Goal: Task Accomplishment & Management: Manage account settings

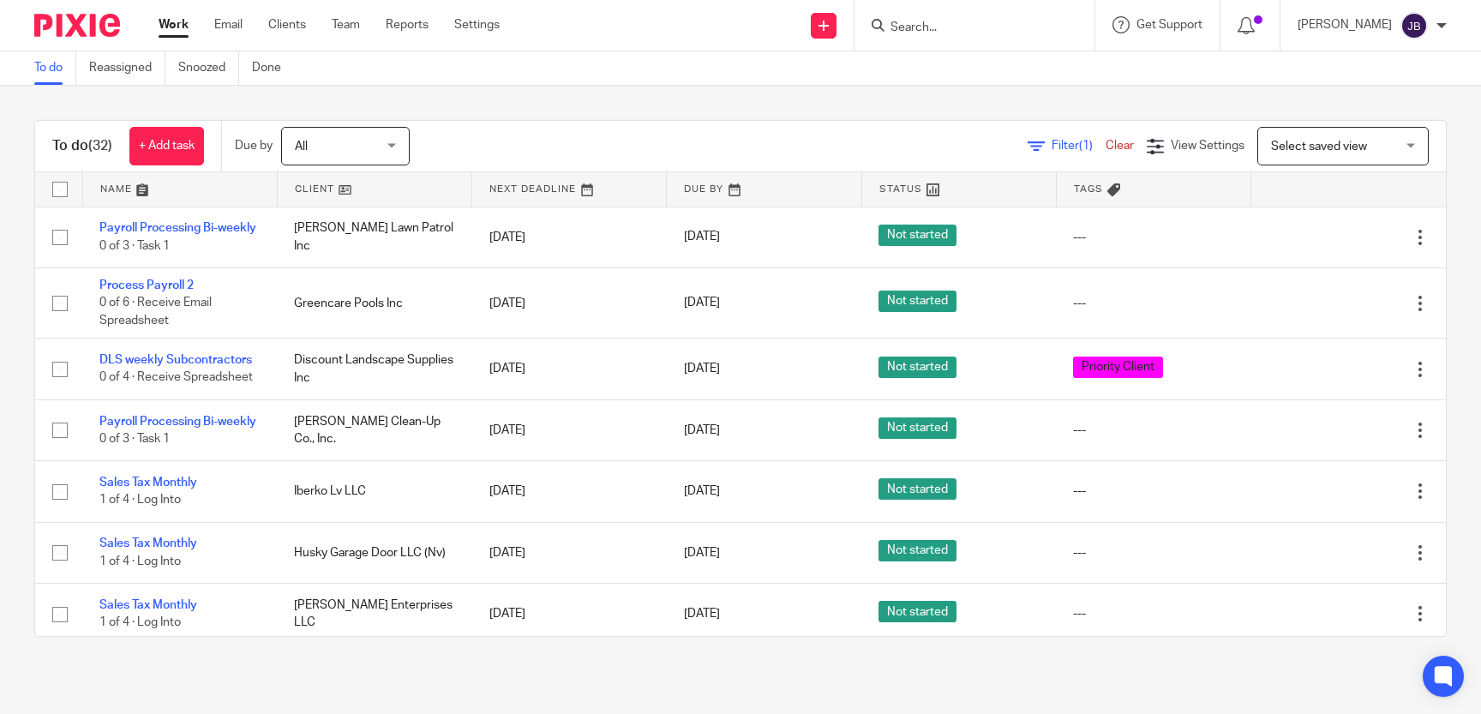
click at [945, 23] on input "Search" at bounding box center [965, 28] width 154 height 15
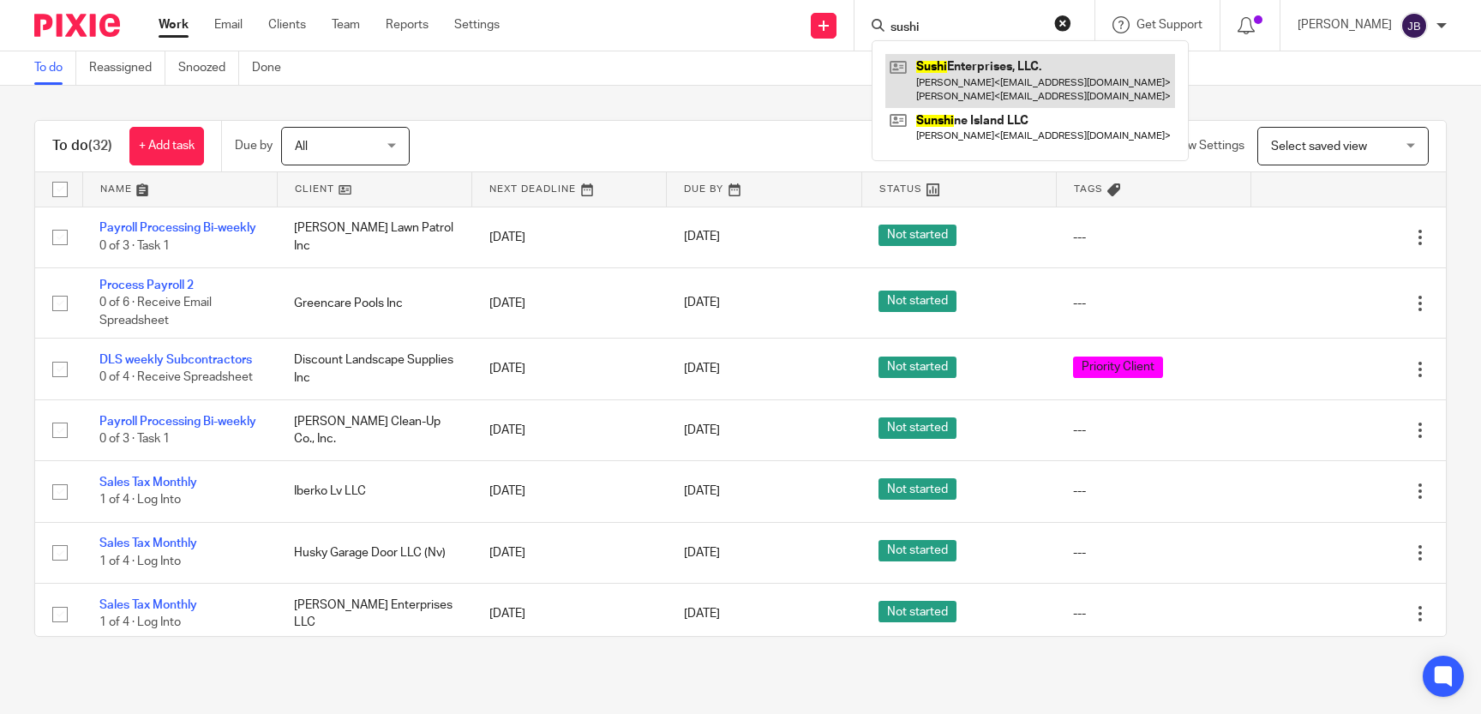
type input "sushi"
click at [987, 83] on link at bounding box center [1030, 80] width 290 height 53
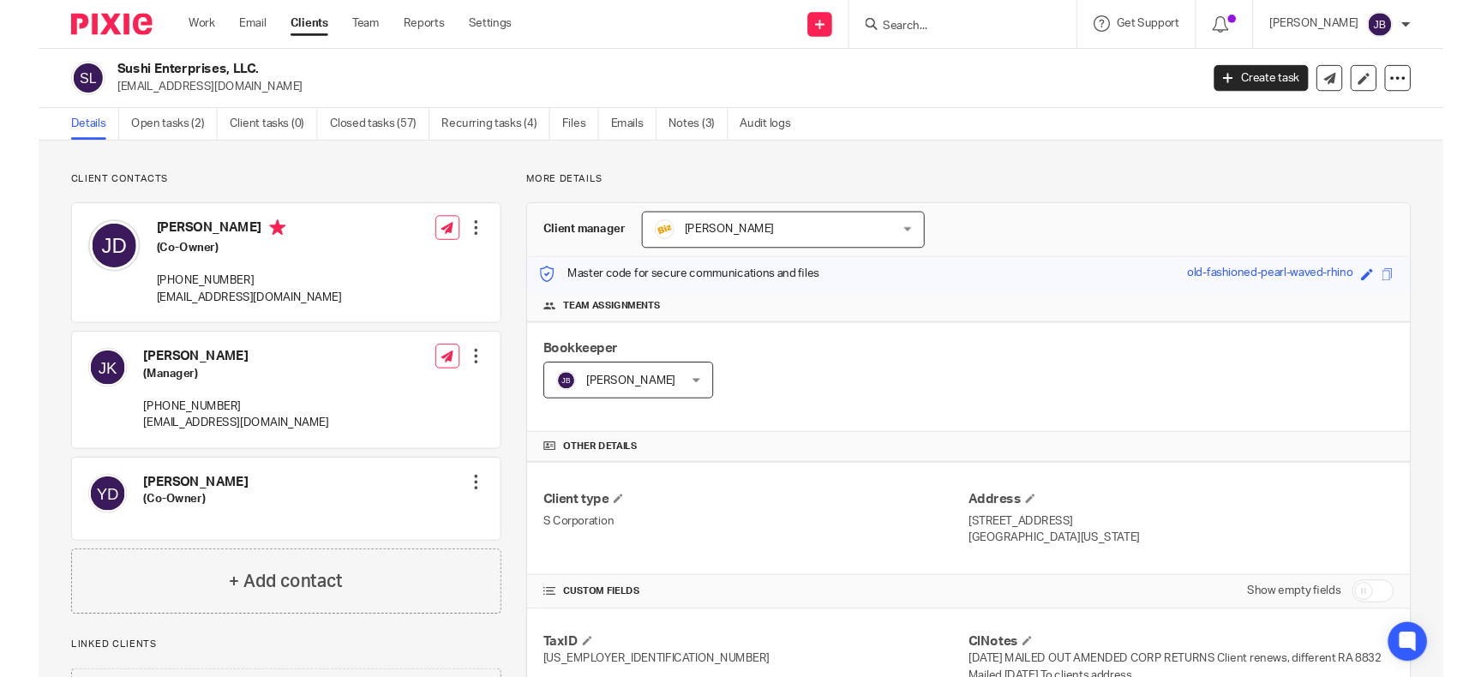
scroll to position [157, 0]
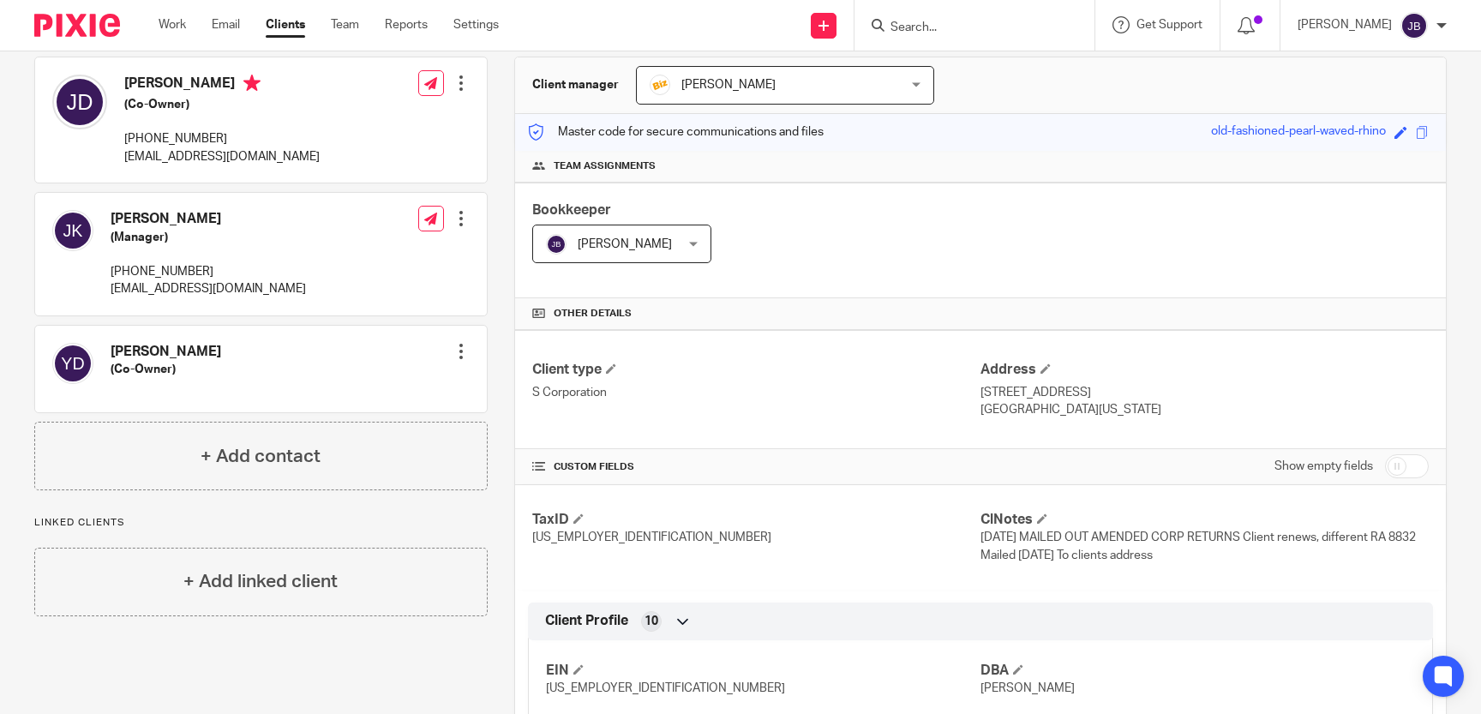
click at [1393, 463] on input "checkbox" at bounding box center [1407, 466] width 44 height 24
checkbox input "true"
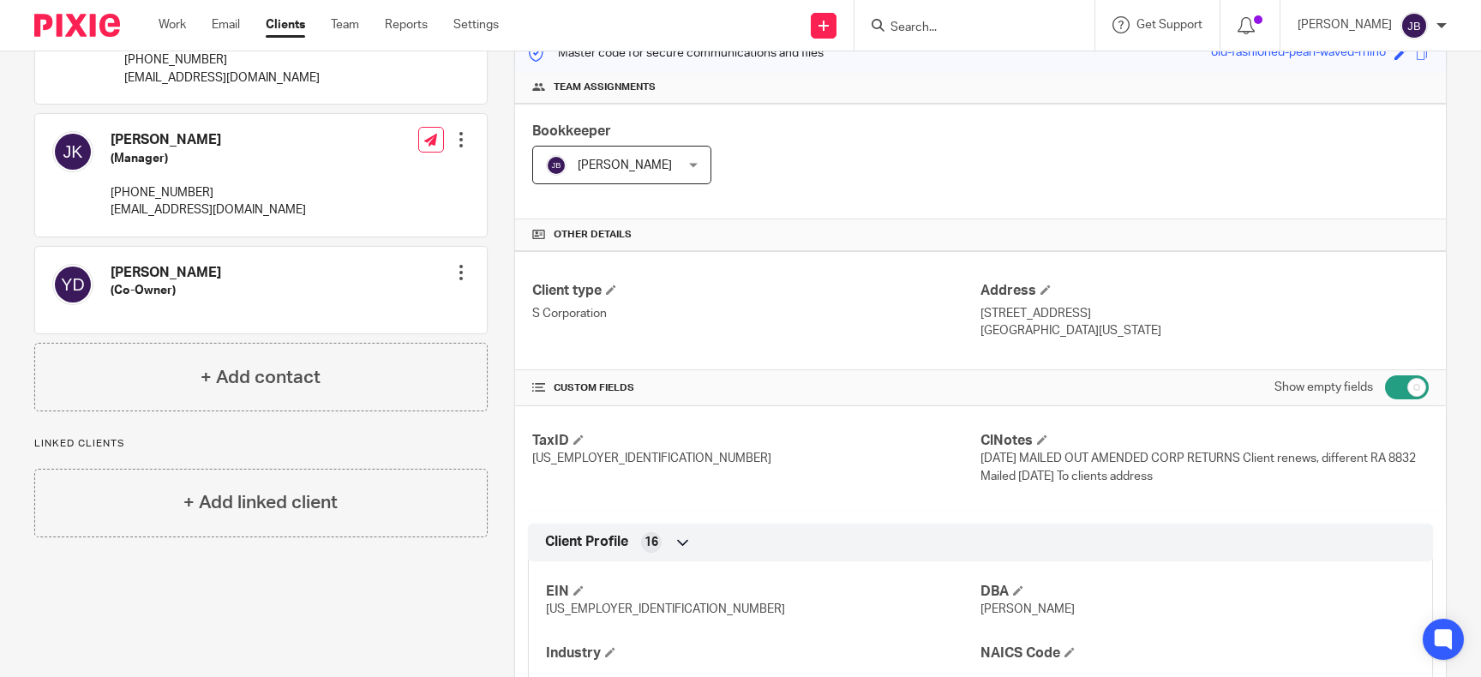
scroll to position [0, 0]
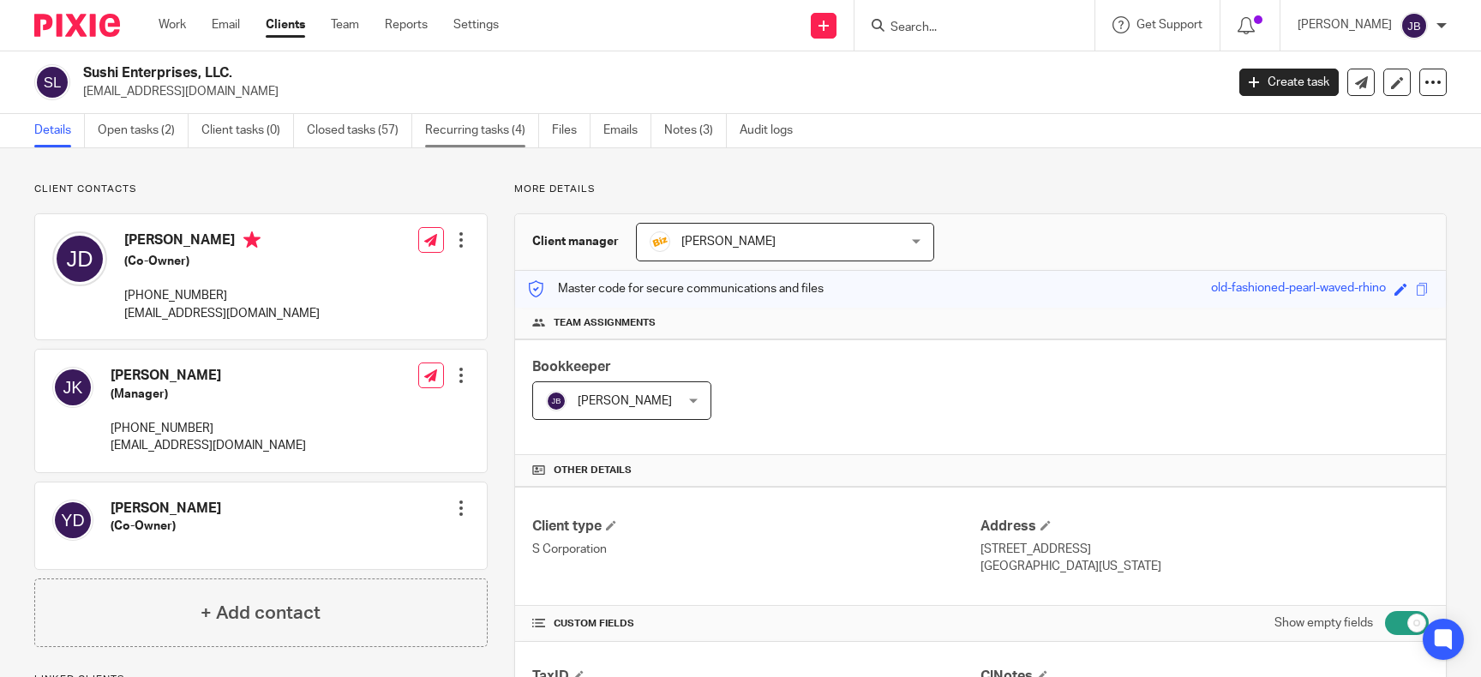
click at [503, 127] on link "Recurring tasks (4)" at bounding box center [482, 130] width 114 height 33
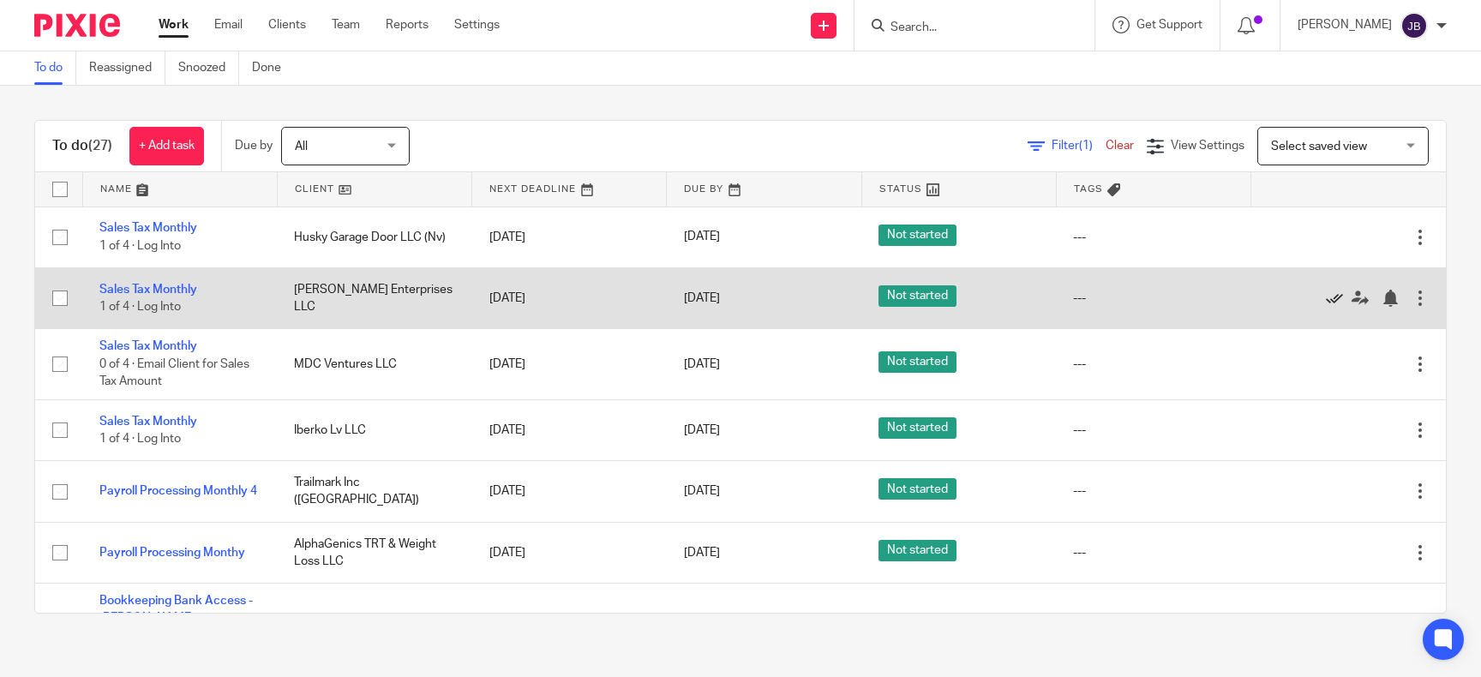
click at [1331, 295] on icon at bounding box center [1333, 298] width 17 height 17
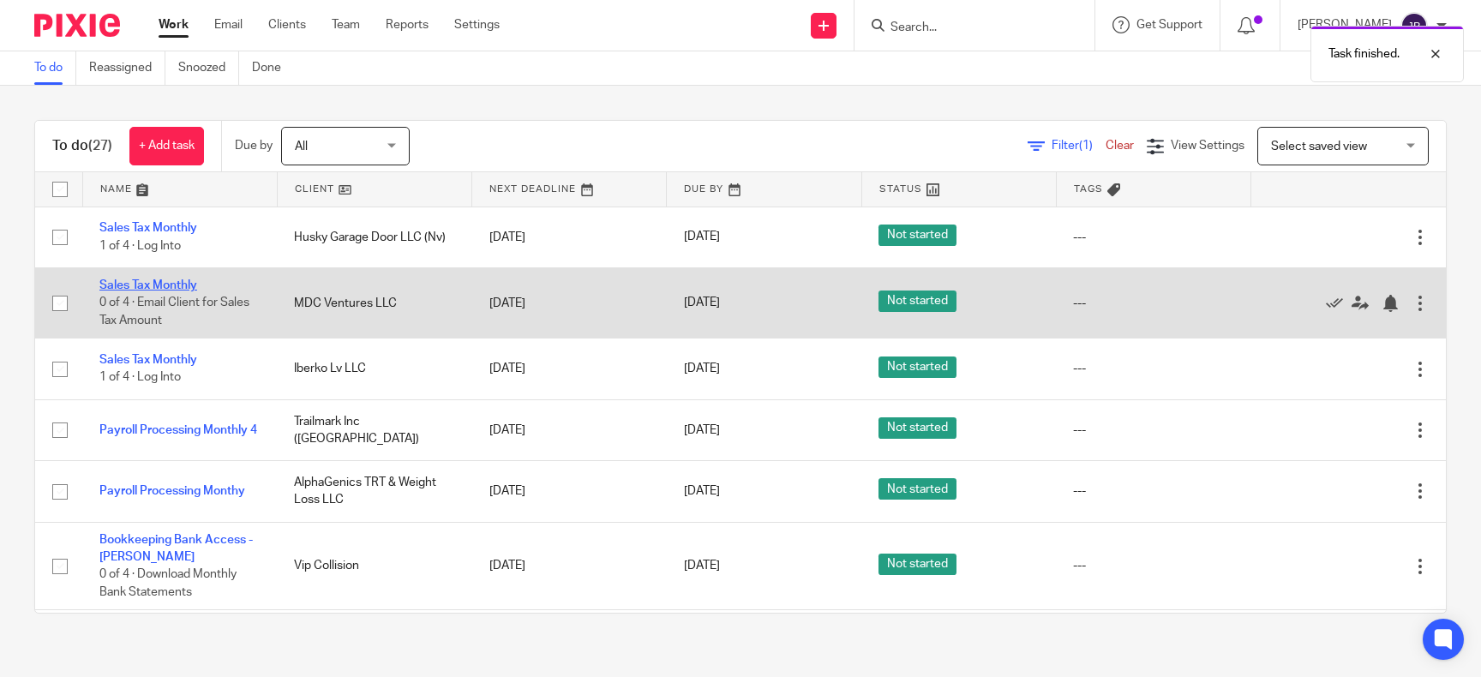
click at [123, 284] on link "Sales Tax Monthly" at bounding box center [148, 285] width 98 height 12
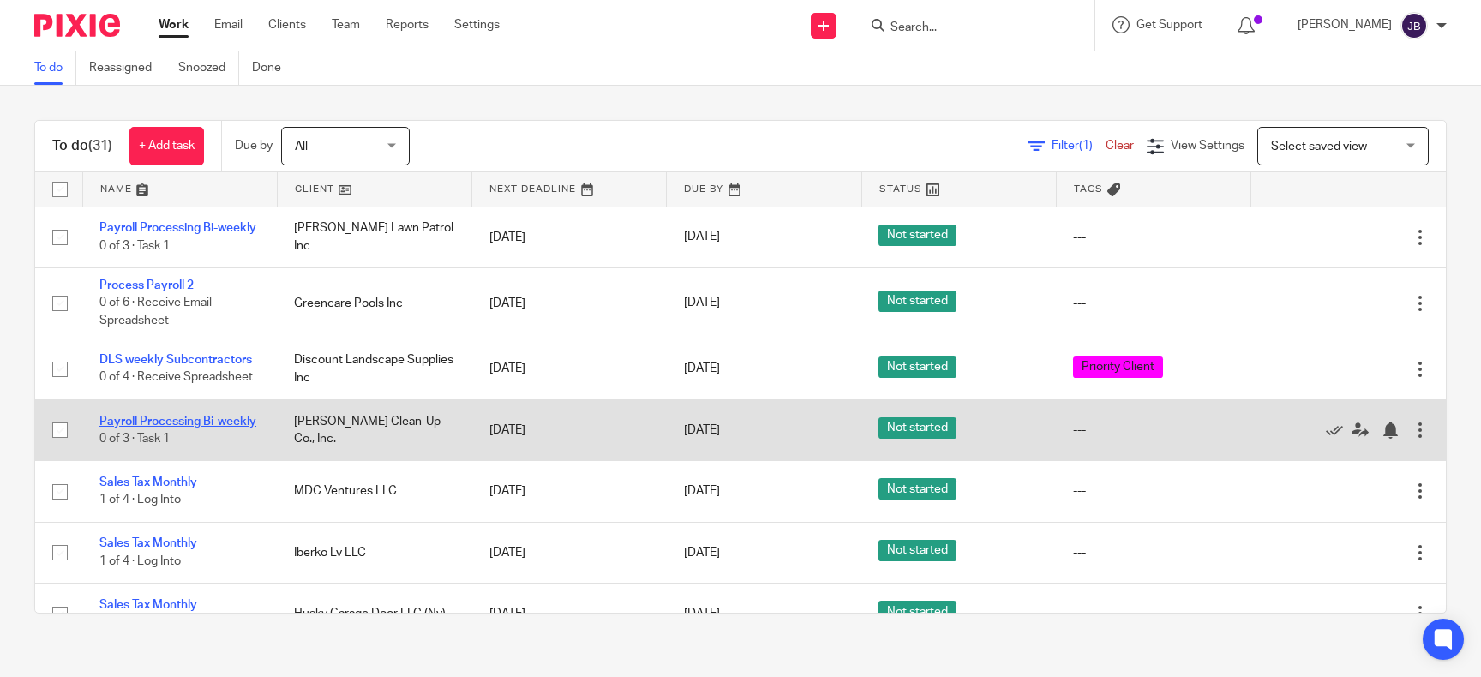
click at [230, 422] on link "Payroll Processing Bi-weekly" at bounding box center [177, 422] width 157 height 12
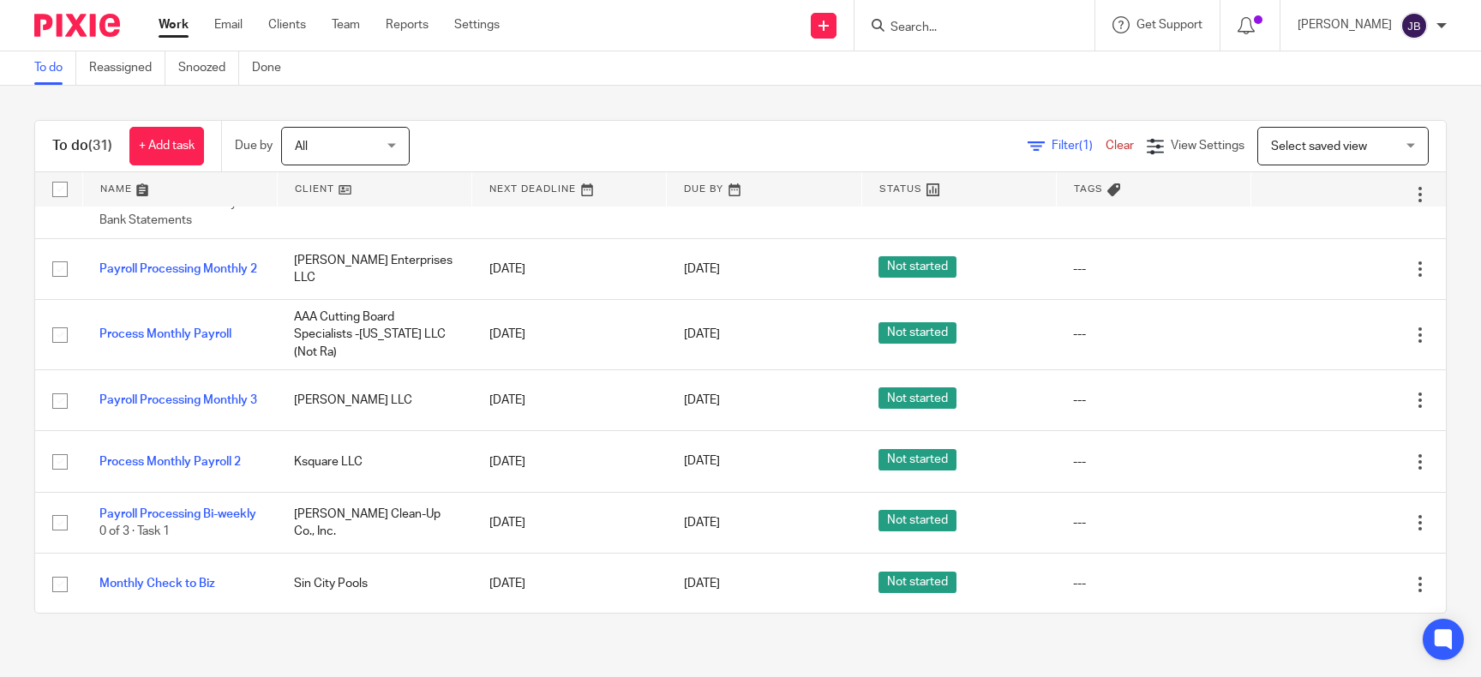
scroll to position [625, 0]
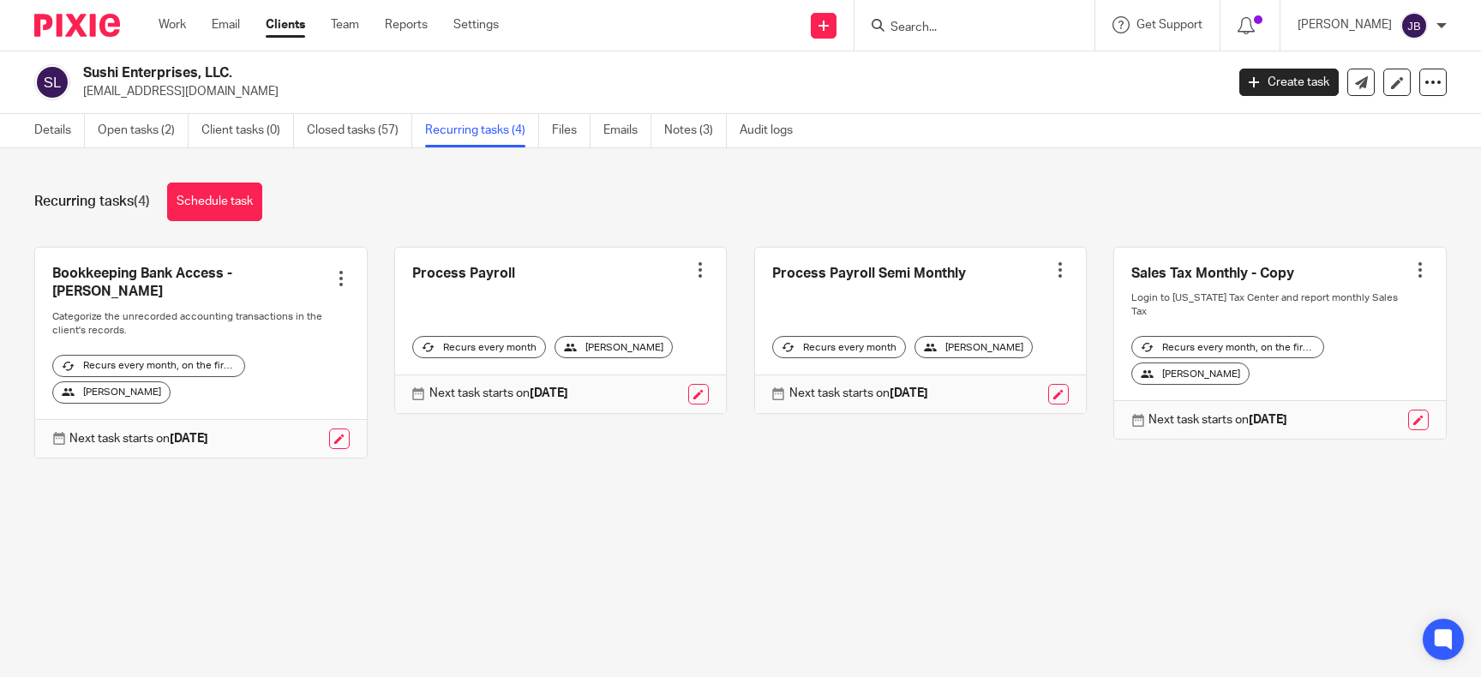
click at [197, 274] on link at bounding box center [201, 353] width 332 height 210
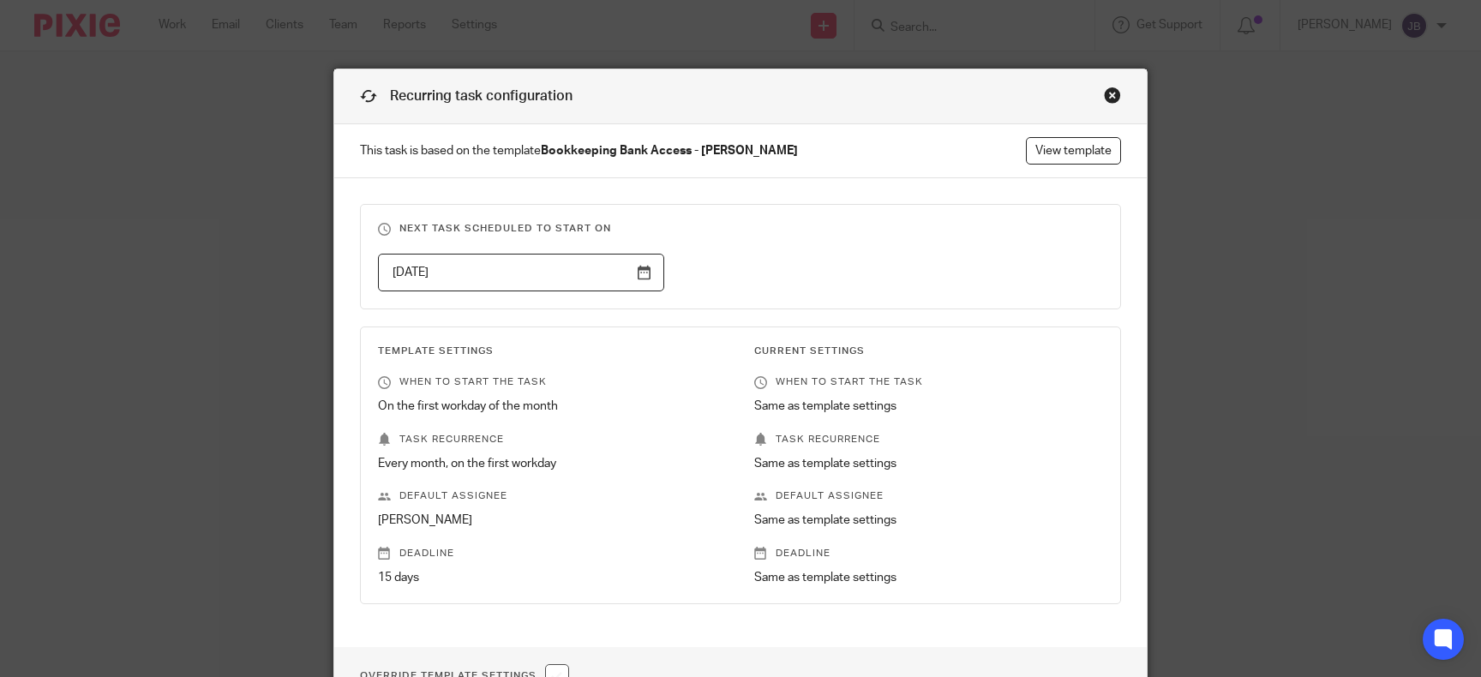
click at [1116, 95] on div "Close this dialog window" at bounding box center [1112, 95] width 17 height 17
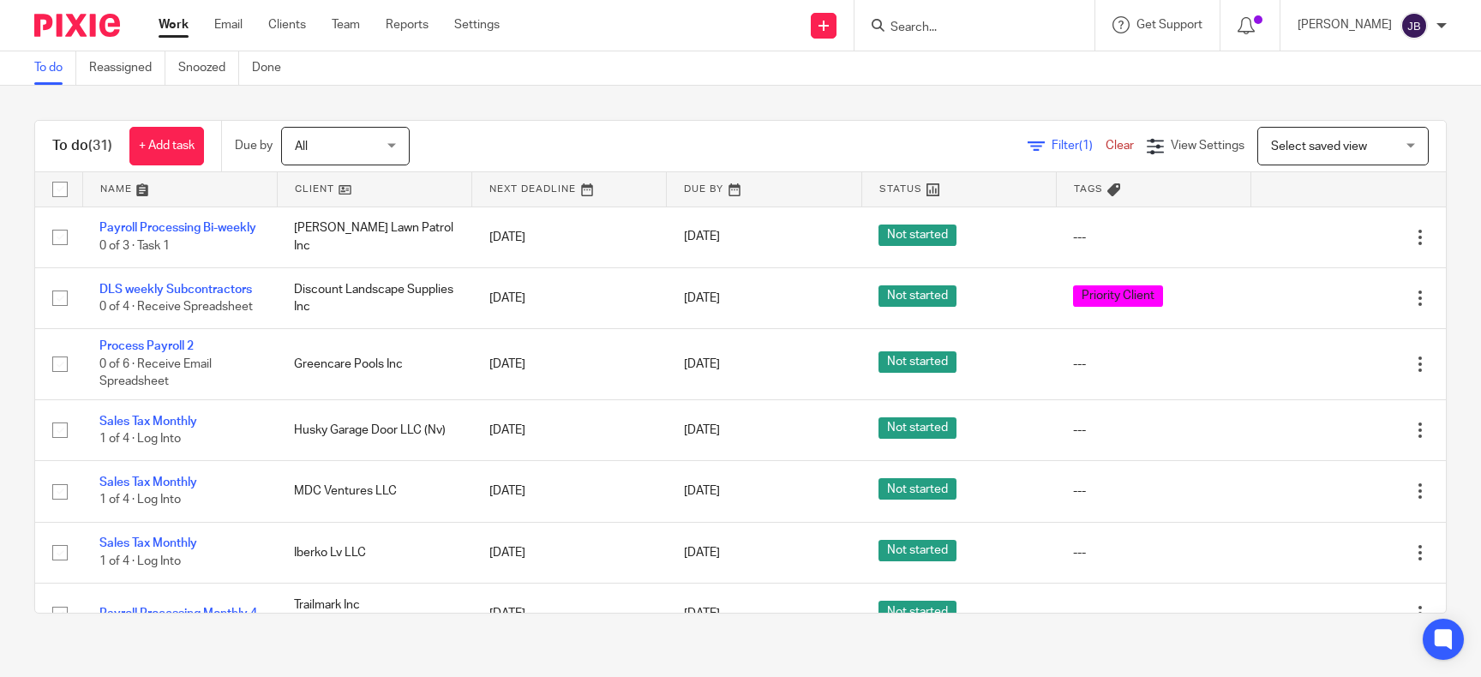
click at [933, 23] on input "Search" at bounding box center [965, 28] width 154 height 15
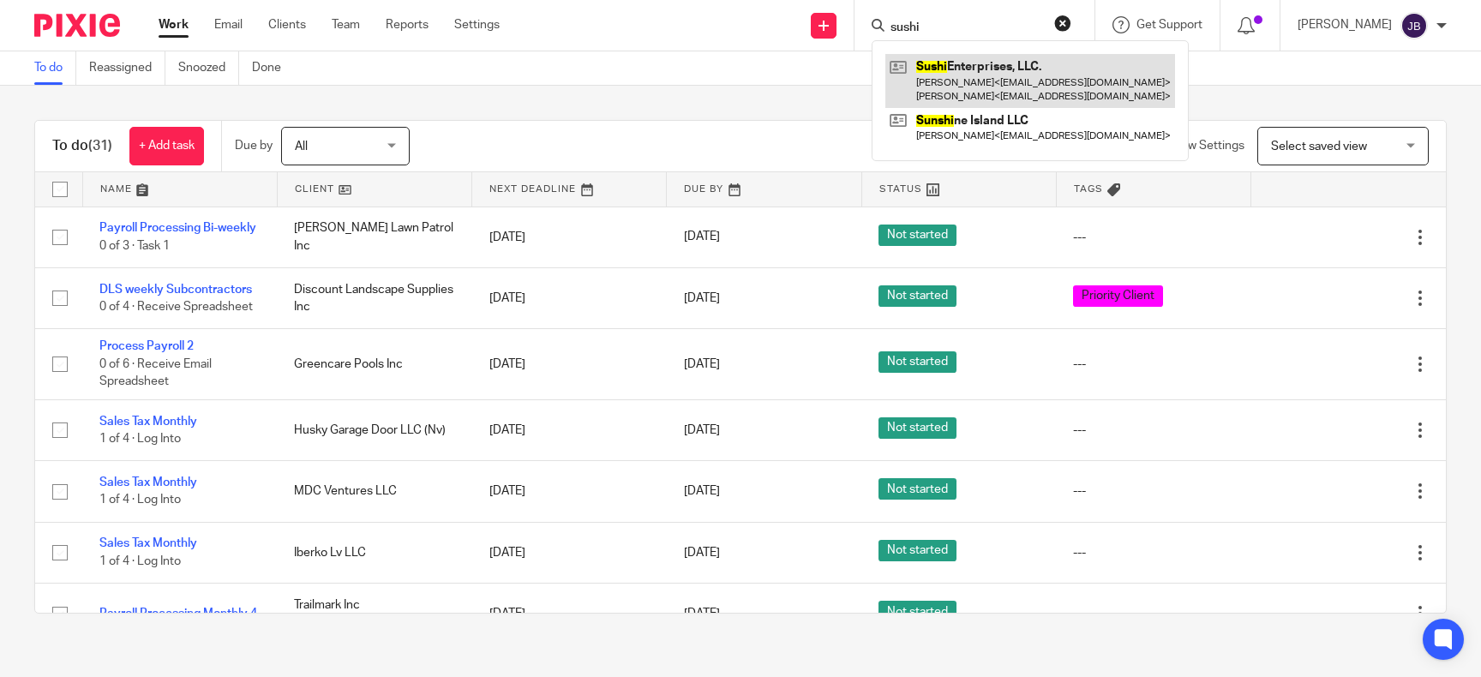
type input "sushi"
click at [966, 93] on link at bounding box center [1030, 80] width 290 height 53
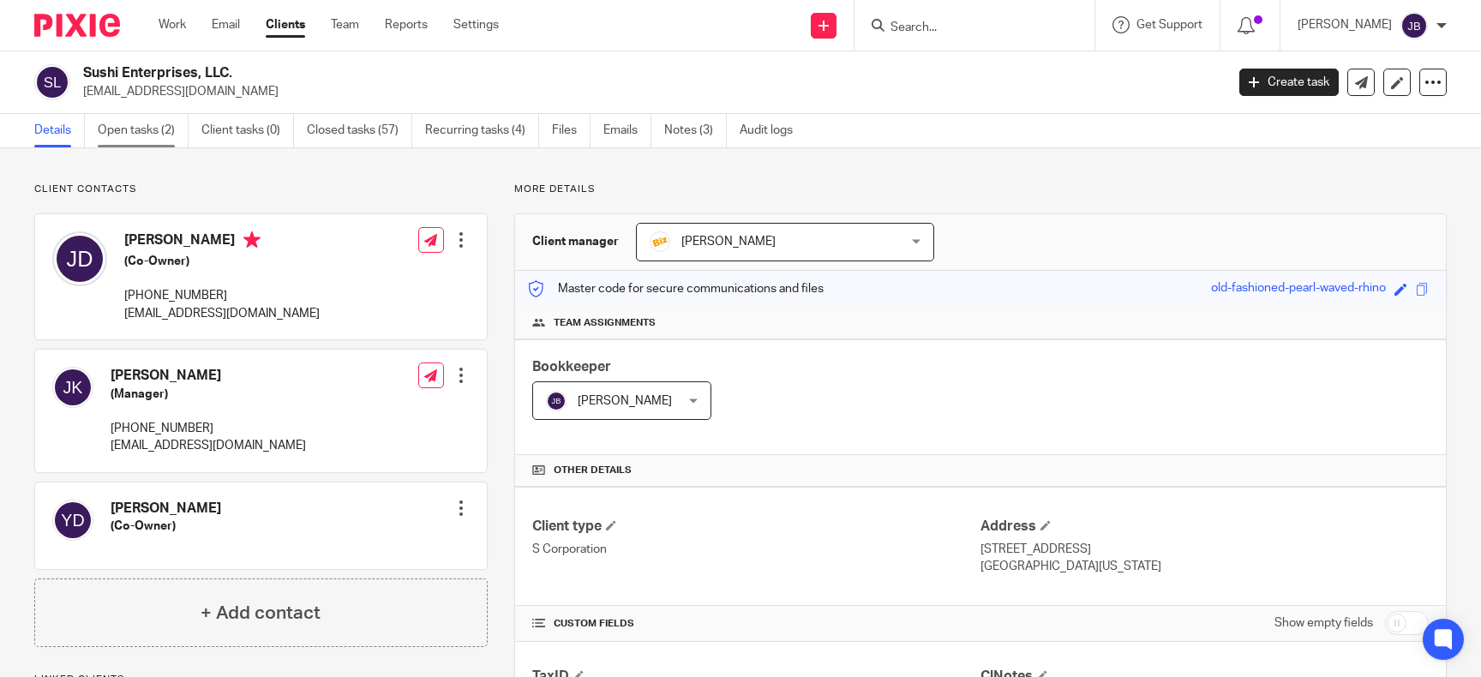
click at [159, 126] on link "Open tasks (2)" at bounding box center [143, 130] width 91 height 33
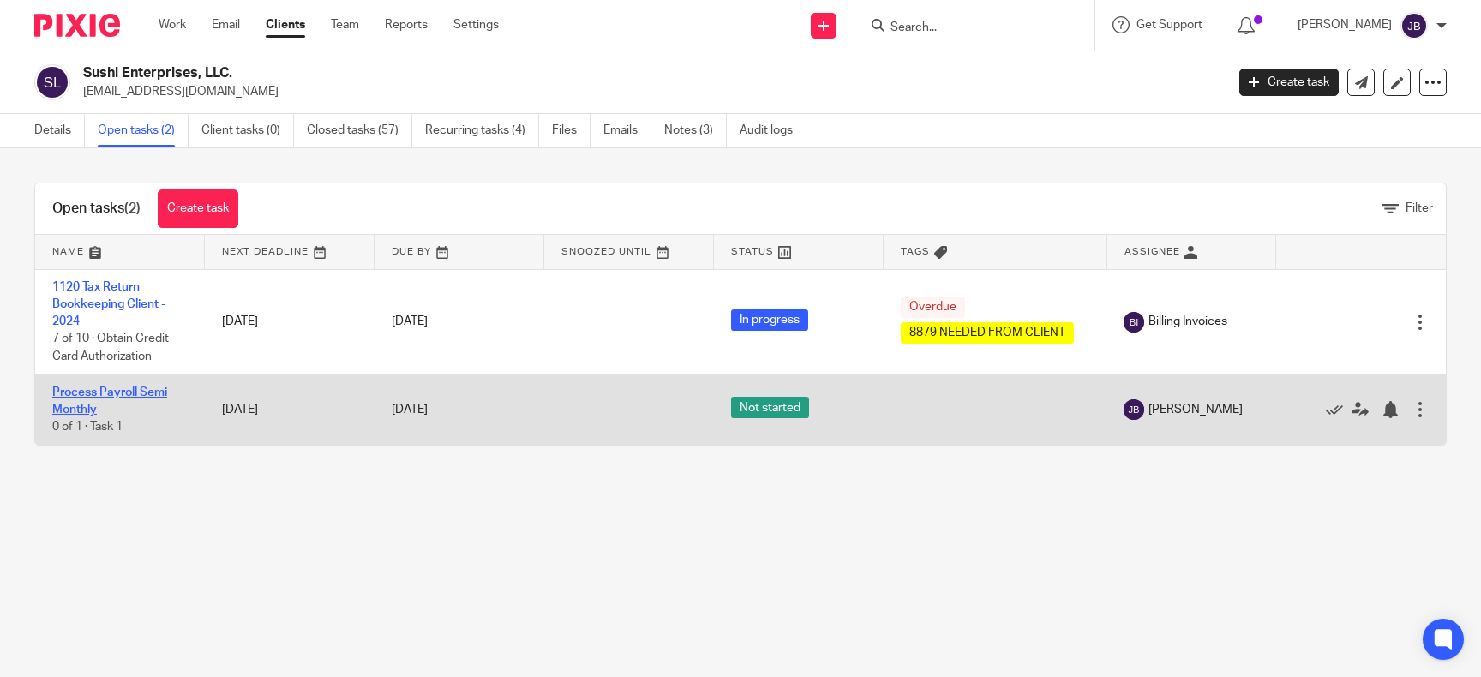
click at [150, 392] on link "Process Payroll Semi Monthly" at bounding box center [109, 400] width 115 height 29
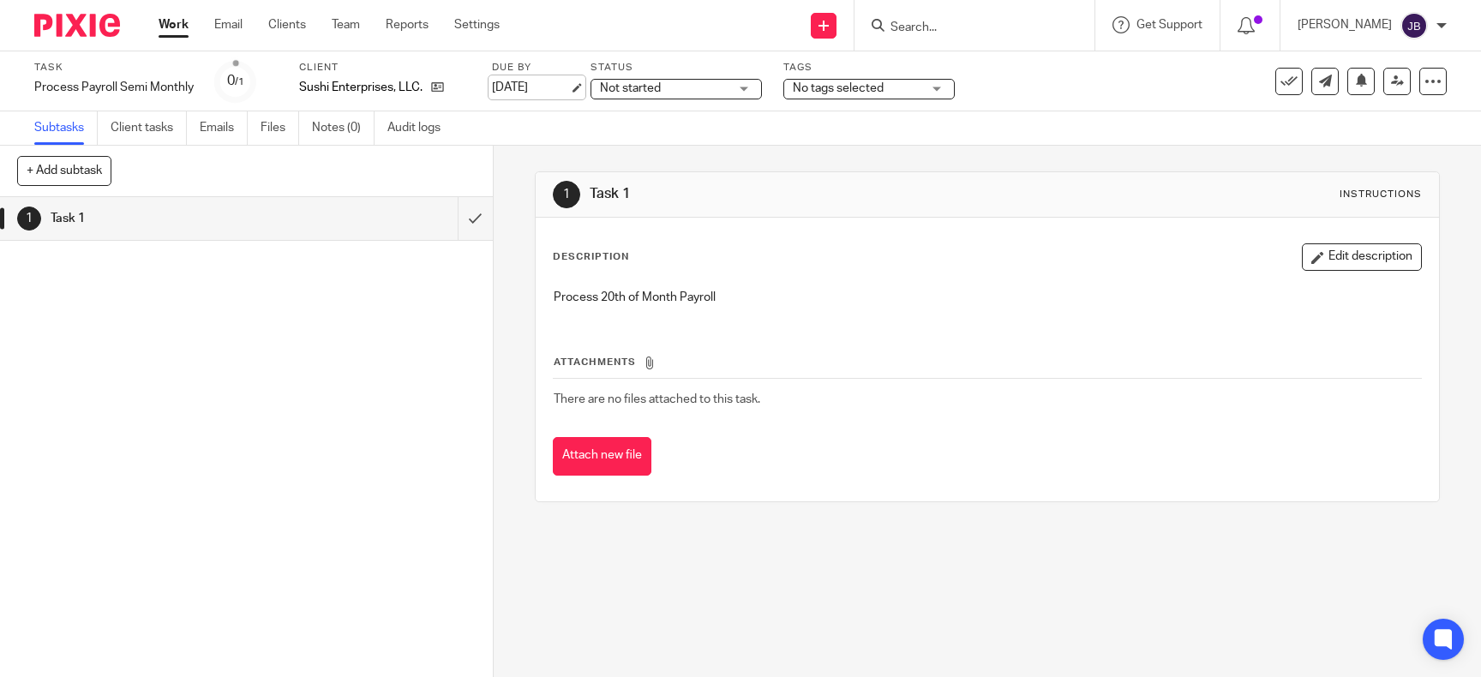
click at [529, 92] on link "Sep 14, 2025" at bounding box center [530, 88] width 77 height 18
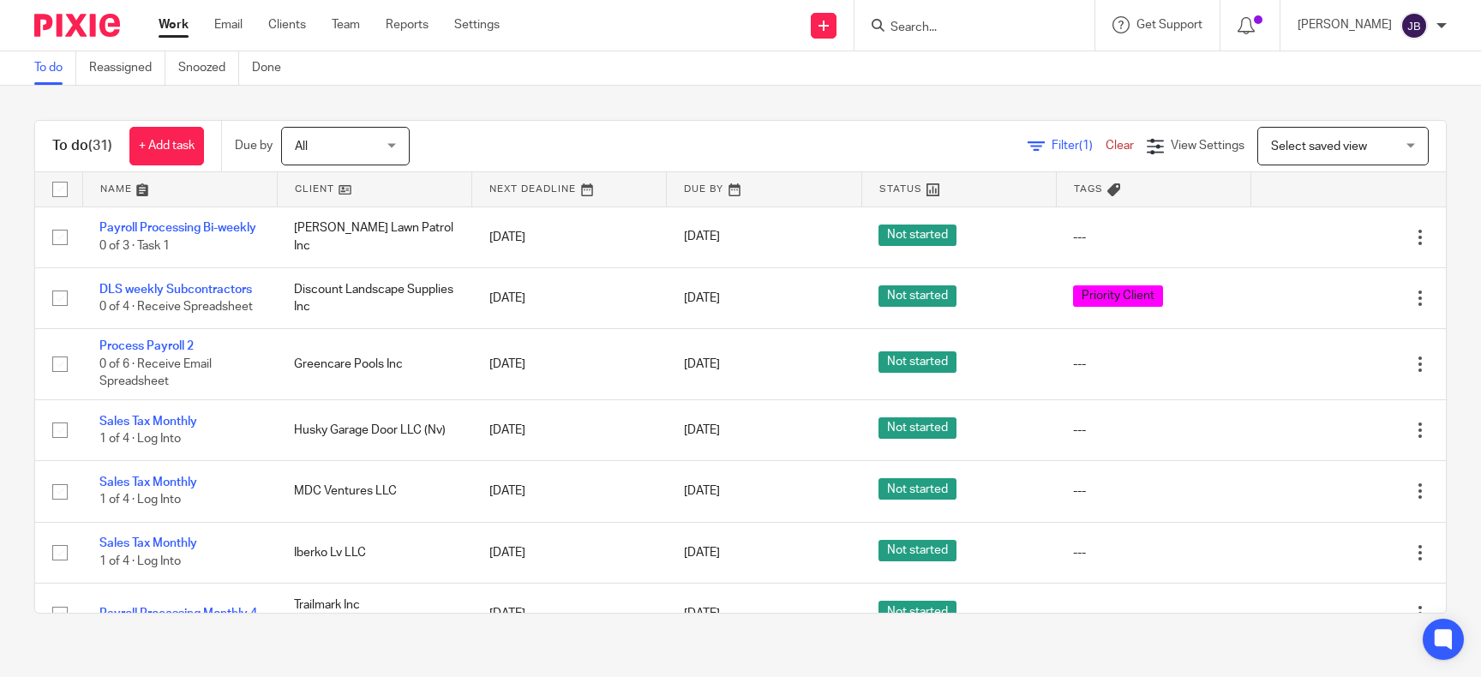
click at [1015, 25] on input "Search" at bounding box center [965, 28] width 154 height 15
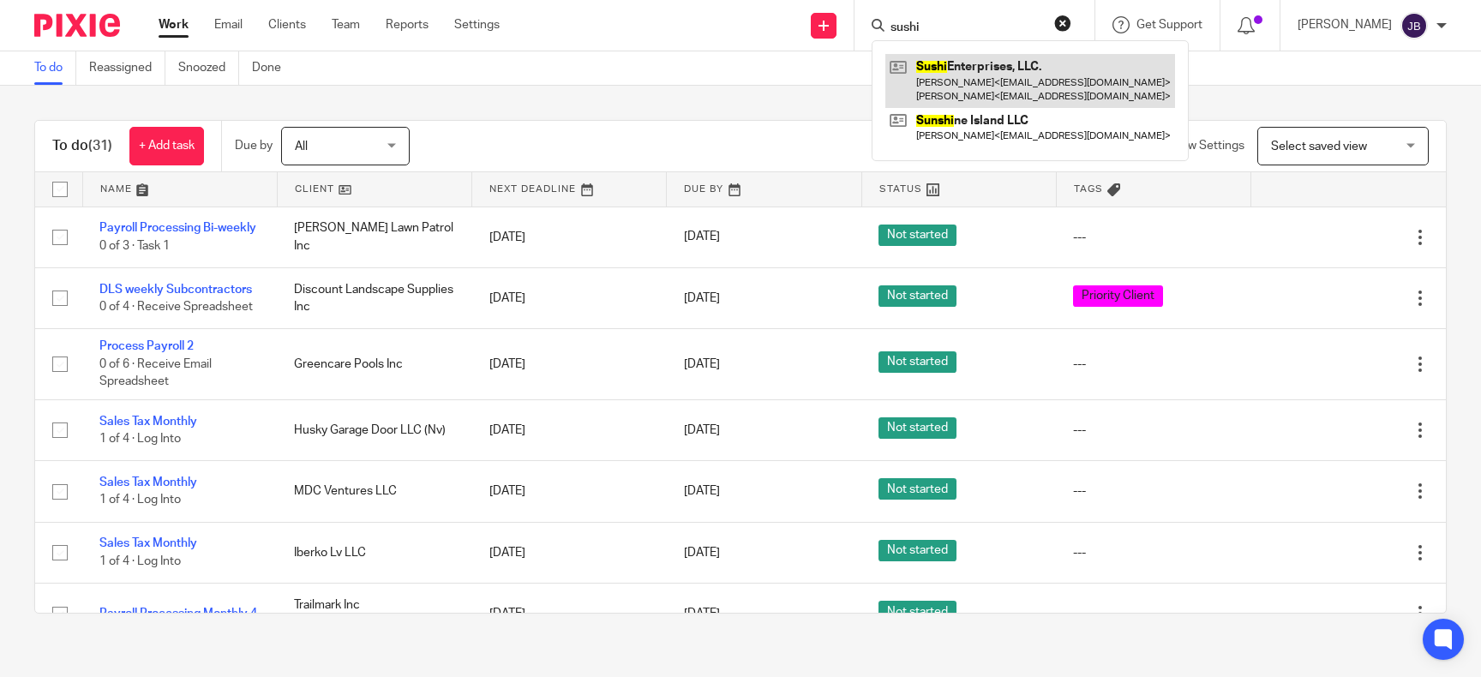
type input "sushi"
click at [1013, 65] on link at bounding box center [1030, 80] width 290 height 53
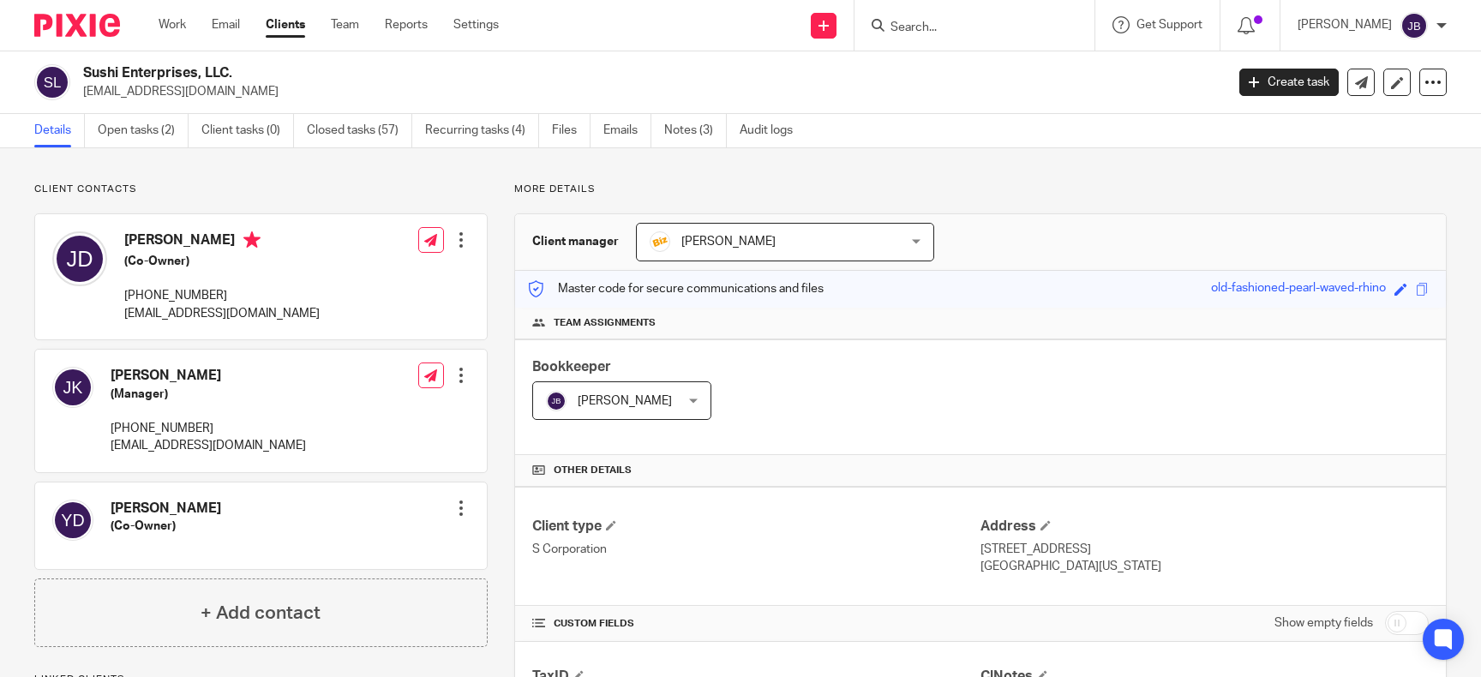
scroll to position [314, 0]
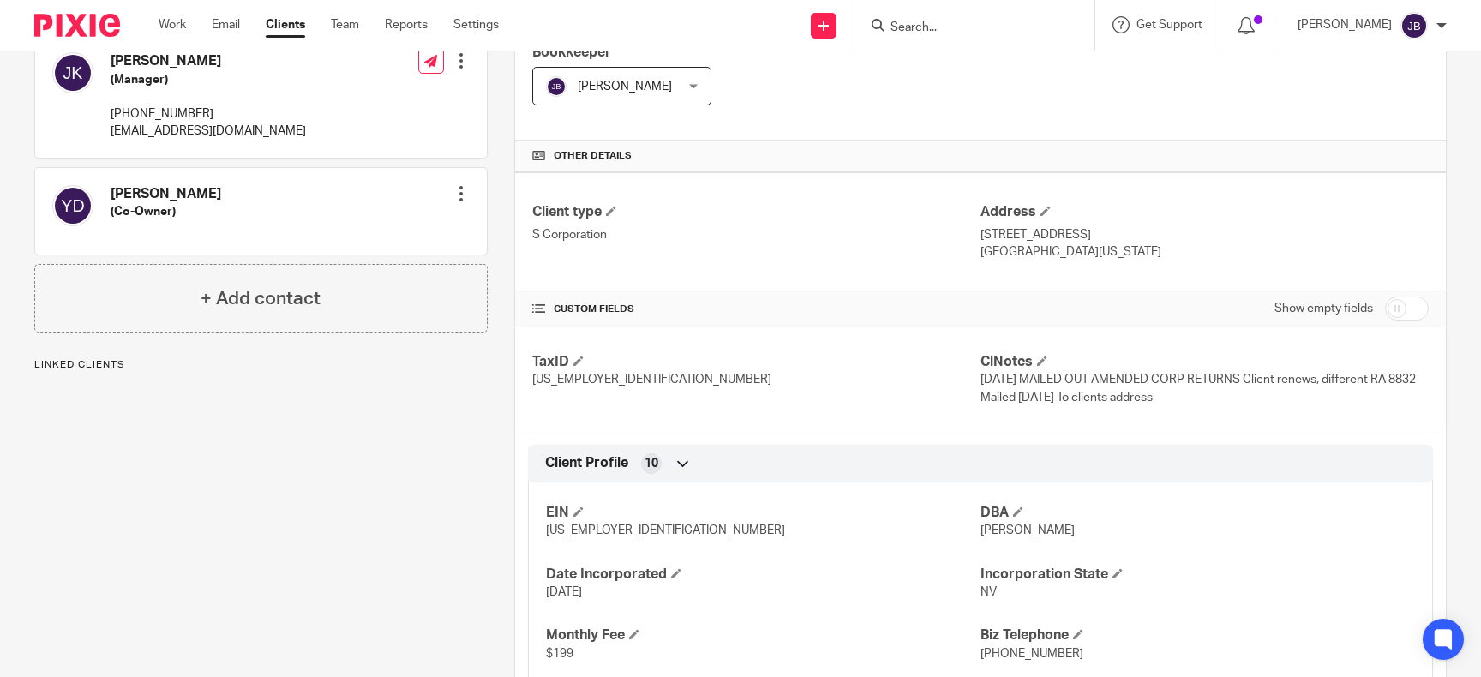
click at [1400, 314] on input "checkbox" at bounding box center [1407, 308] width 44 height 24
checkbox input "true"
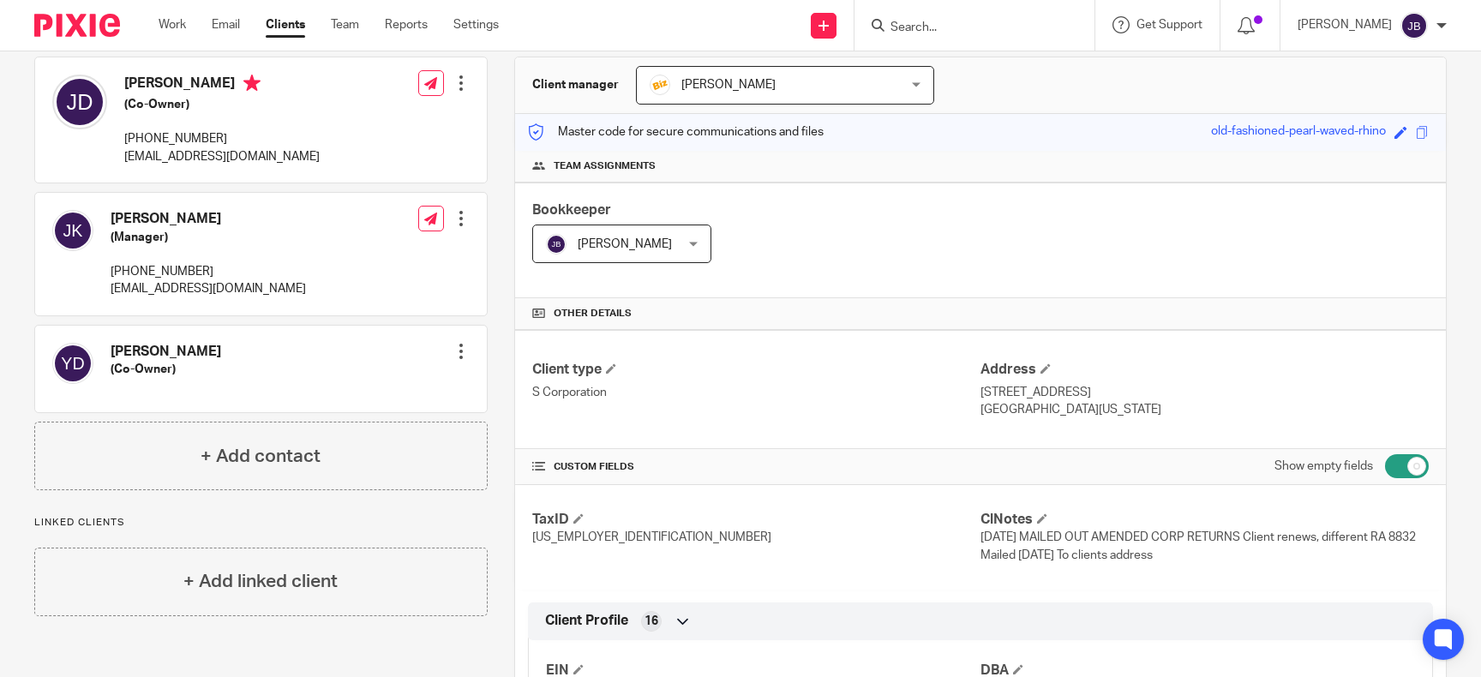
scroll to position [0, 0]
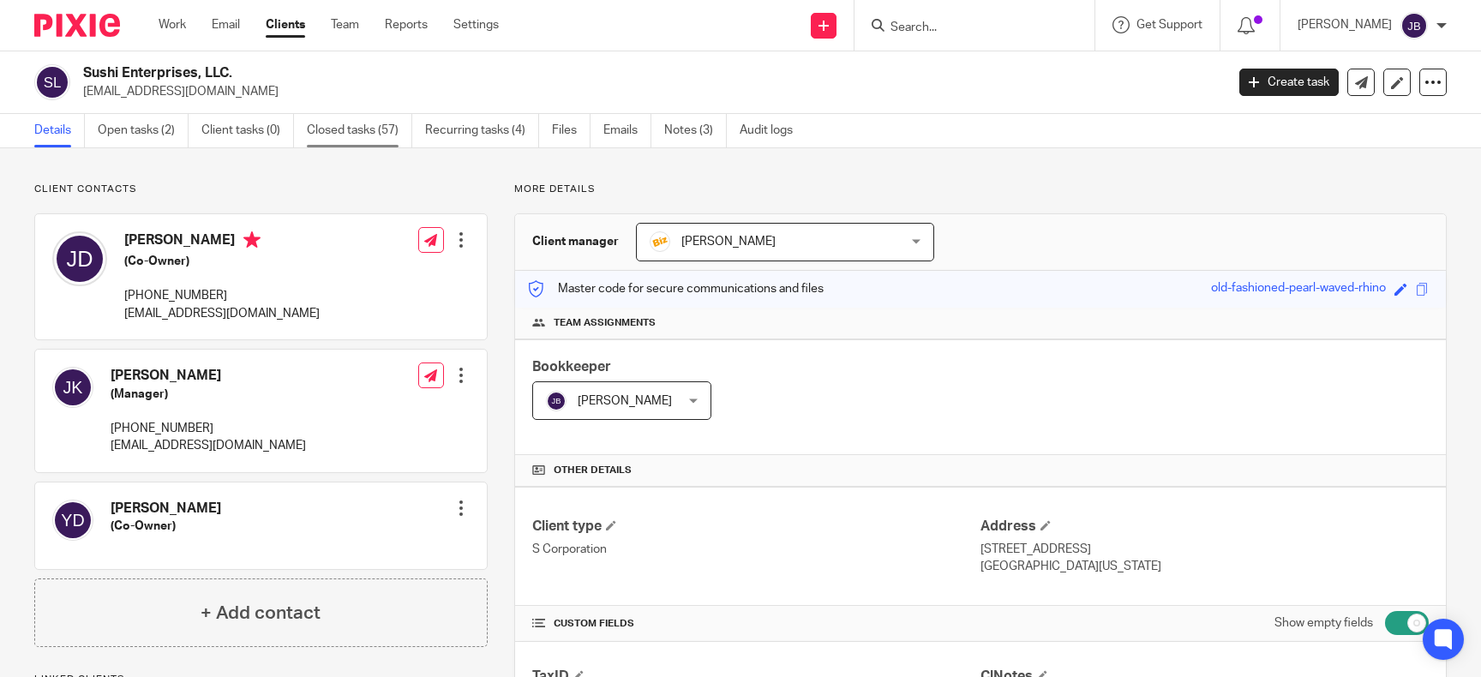
click at [370, 131] on link "Closed tasks (57)" at bounding box center [359, 130] width 105 height 33
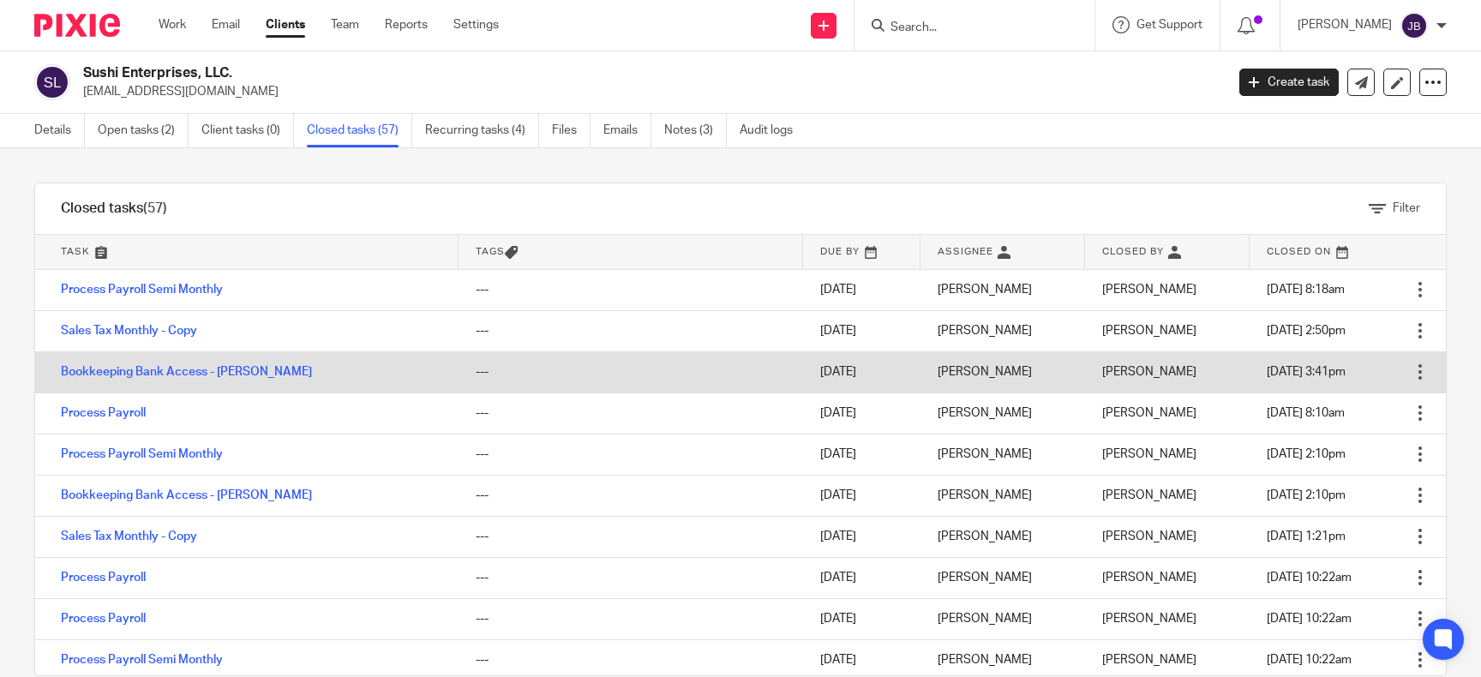
click at [165, 365] on td "Bookkeeping Bank Access - [PERSON_NAME]" at bounding box center [246, 371] width 423 height 41
click at [165, 375] on link "Bookkeeping Bank Access - [PERSON_NAME]" at bounding box center [186, 372] width 251 height 12
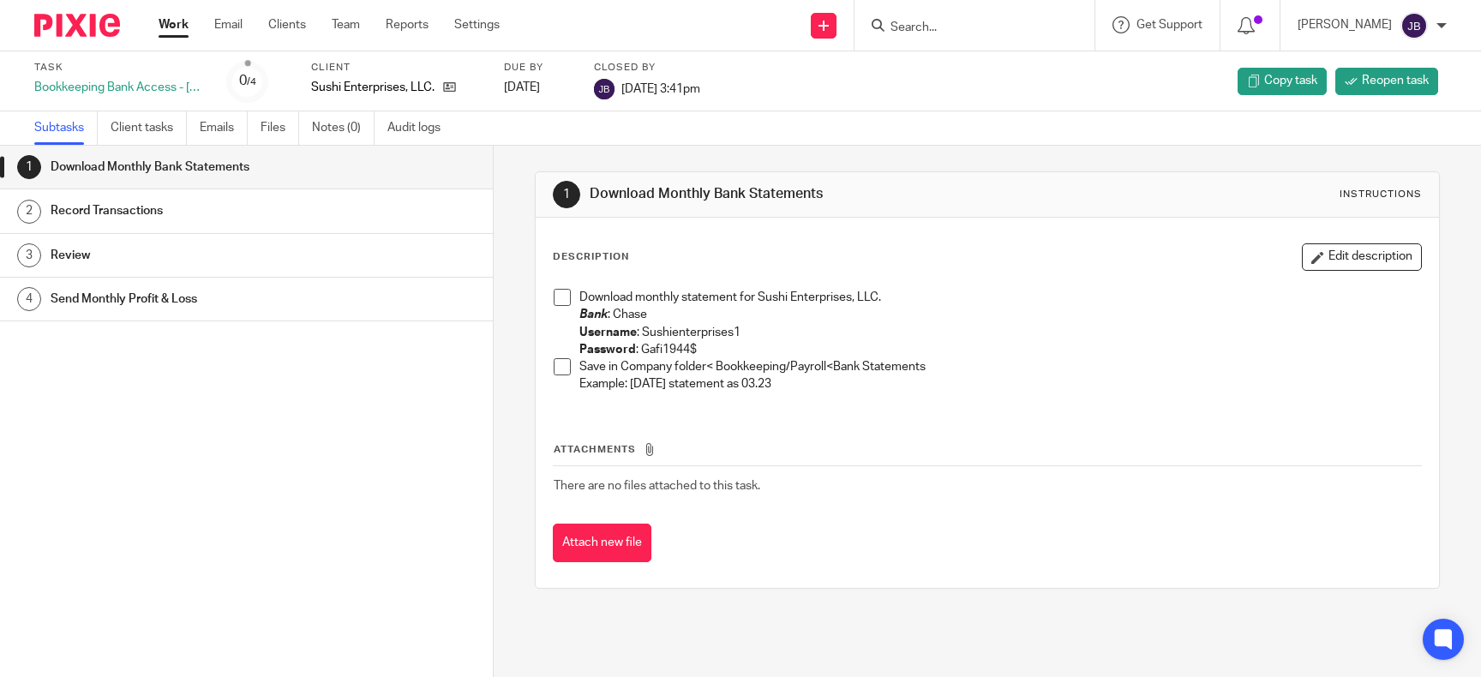
click at [420, 175] on div "Download Monthly Bank Statements" at bounding box center [263, 167] width 425 height 26
click at [556, 291] on span at bounding box center [561, 297] width 17 height 17
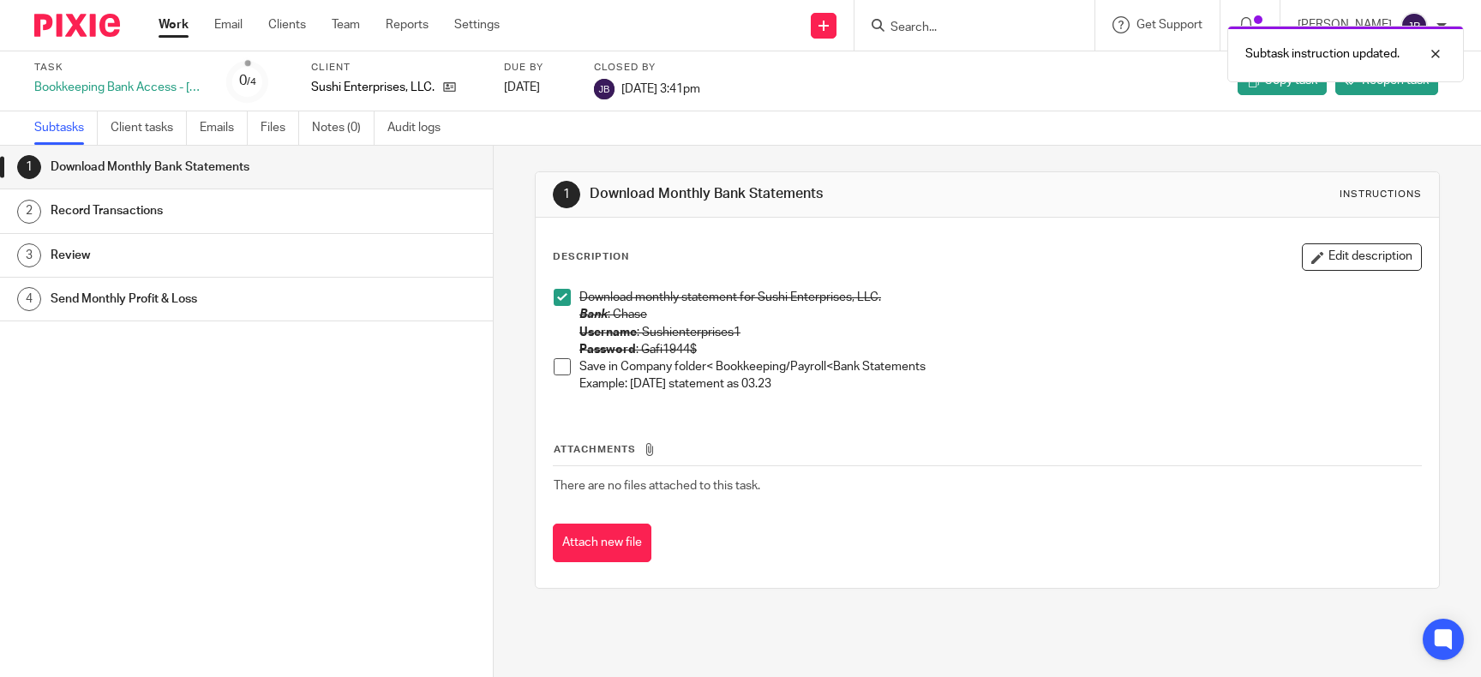
click at [563, 363] on span at bounding box center [561, 366] width 17 height 17
click at [380, 217] on div "Record Transactions" at bounding box center [263, 211] width 425 height 26
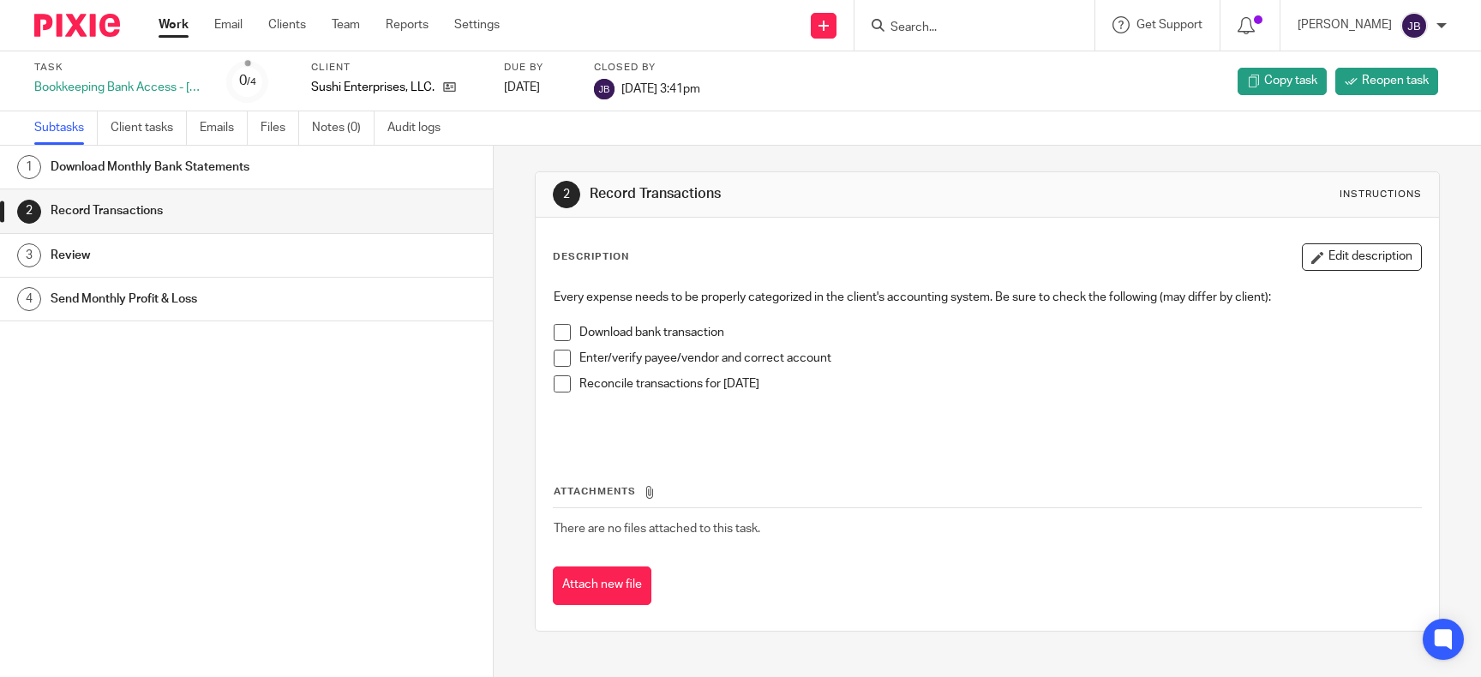
click at [374, 174] on div "Download Monthly Bank Statements" at bounding box center [263, 167] width 425 height 26
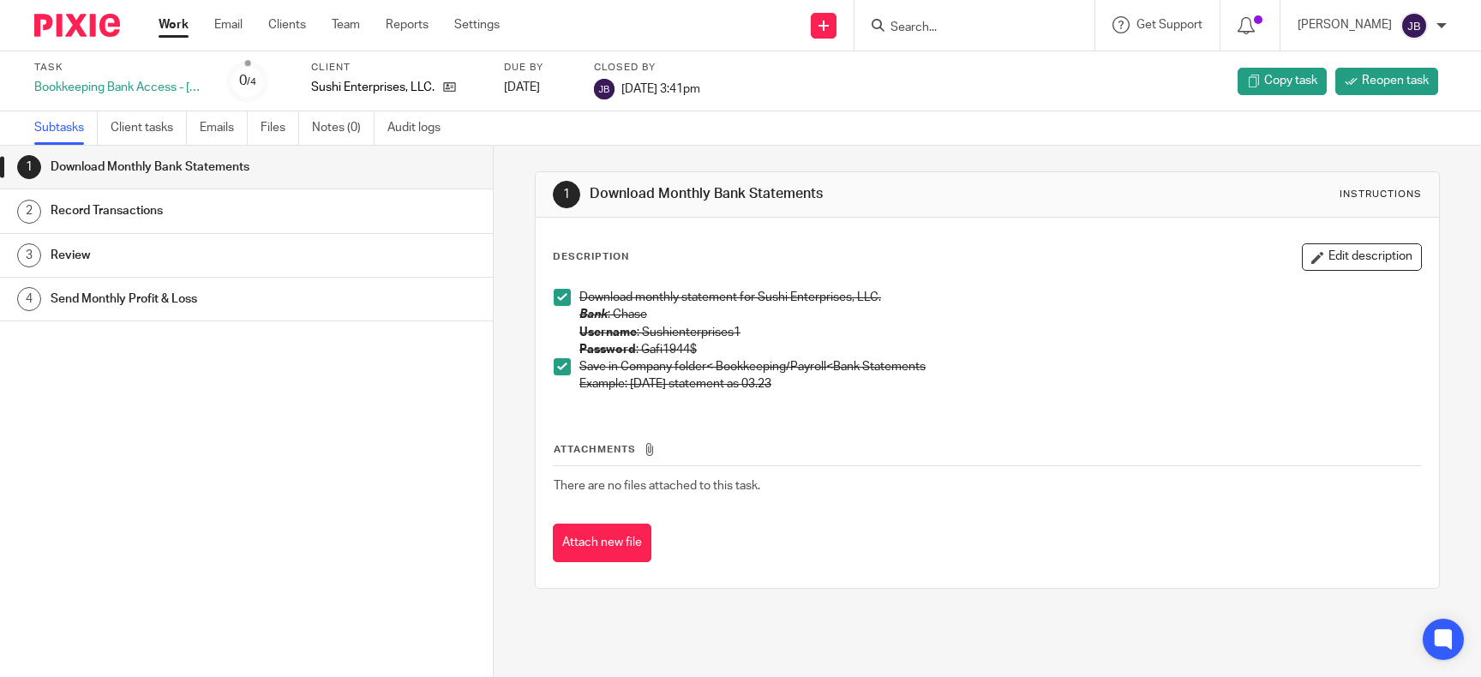
click at [290, 176] on h1 "Download Monthly Bank Statements" at bounding box center [193, 167] width 284 height 26
click at [278, 203] on h1 "Record Transactions" at bounding box center [193, 211] width 284 height 26
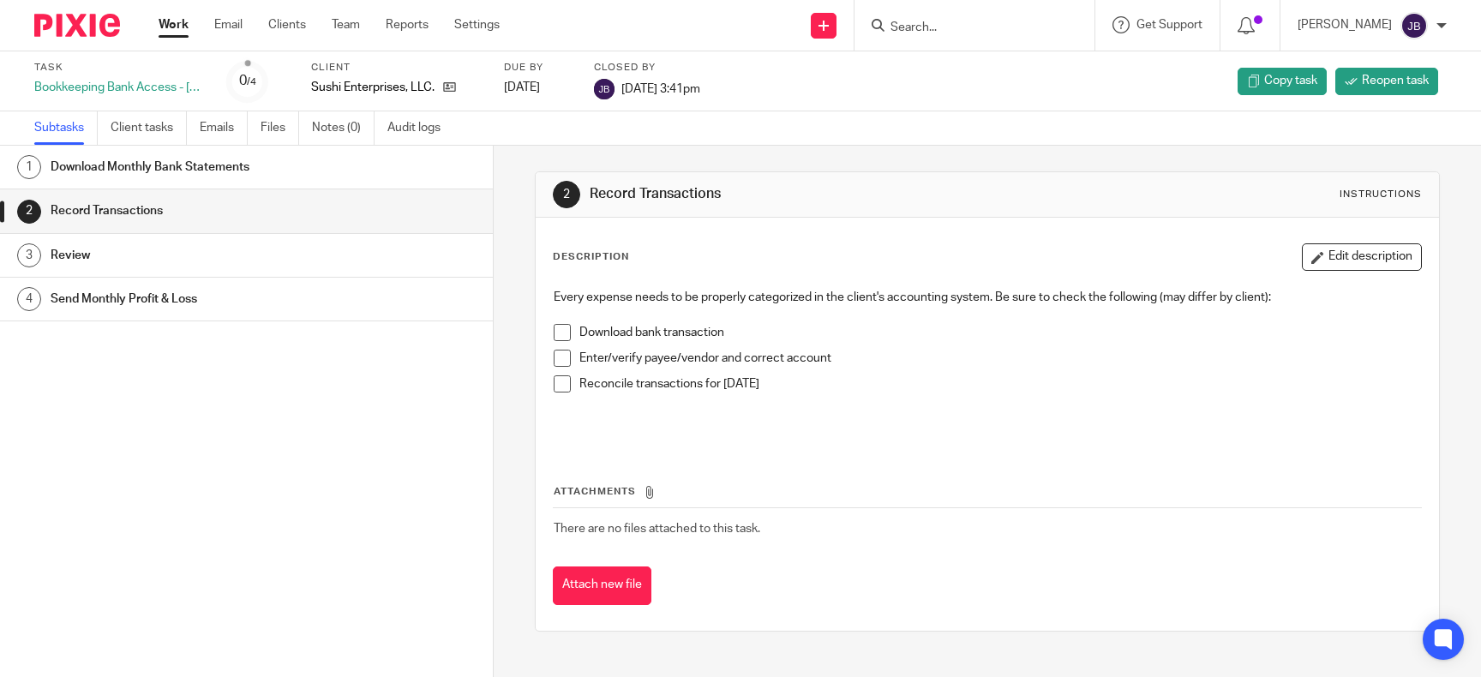
click at [565, 327] on span at bounding box center [561, 332] width 17 height 17
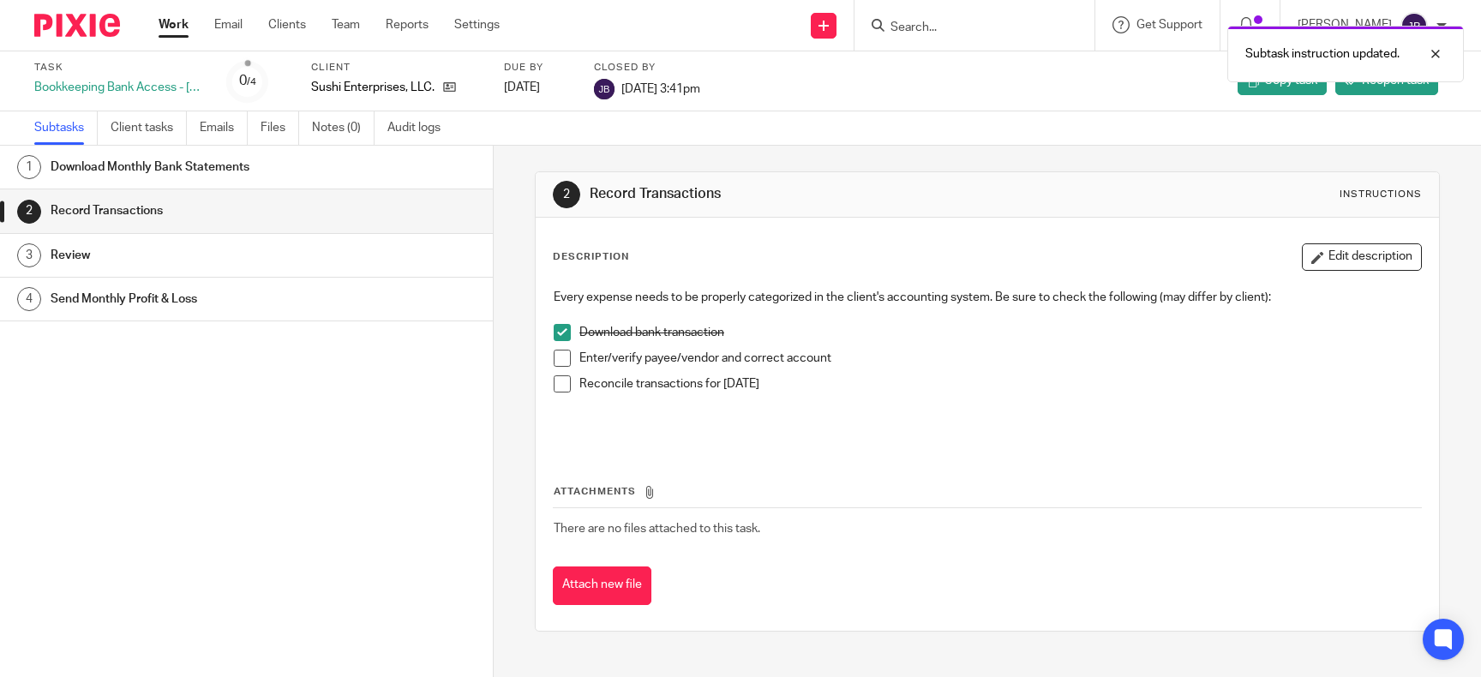
click at [563, 351] on span at bounding box center [561, 358] width 17 height 17
click at [564, 382] on span at bounding box center [561, 383] width 17 height 17
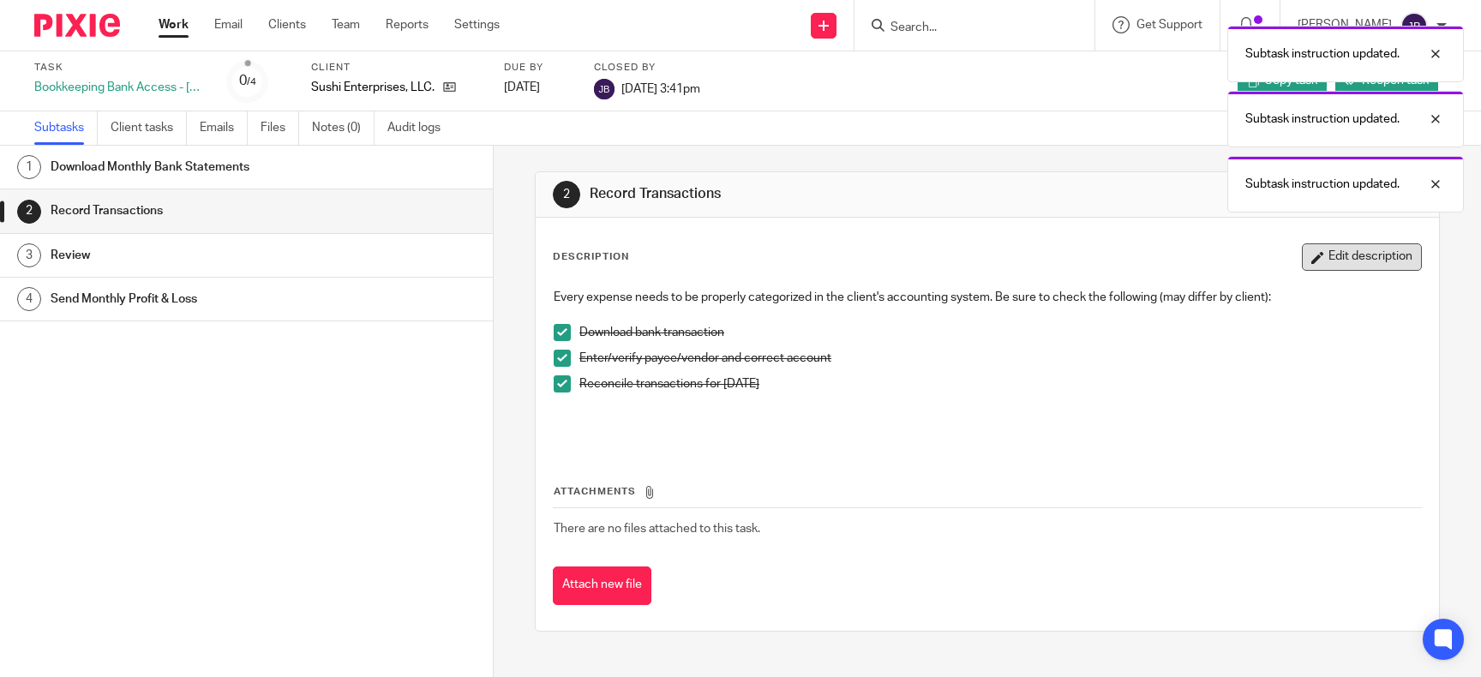
click at [1387, 251] on button "Edit description" at bounding box center [1361, 256] width 120 height 27
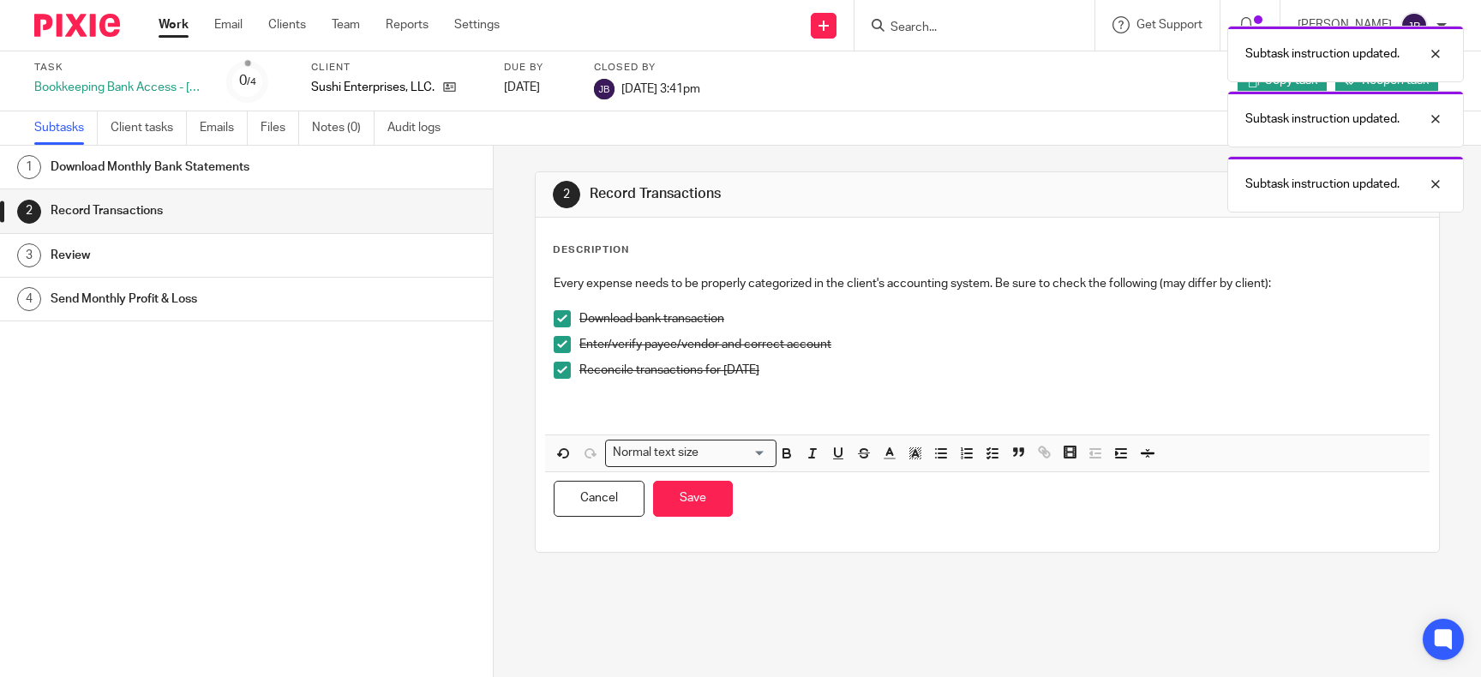
click at [562, 373] on span at bounding box center [561, 370] width 17 height 17
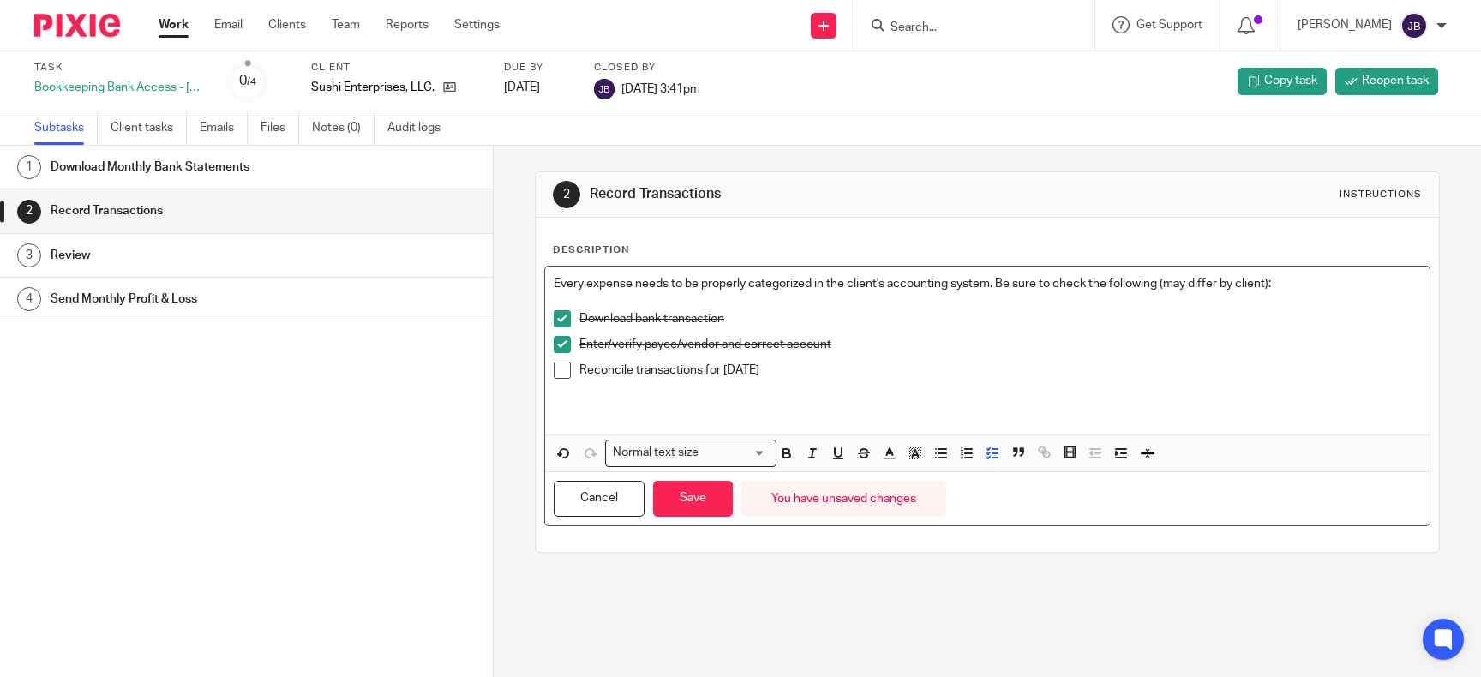
click at [763, 368] on p "Reconcile transactions for August 2025" at bounding box center [999, 370] width 841 height 17
click at [889, 371] on p "Reconcile transactions for [DATE]" at bounding box center [999, 370] width 841 height 17
click at [559, 374] on span at bounding box center [561, 370] width 17 height 17
click at [696, 498] on button "Save" at bounding box center [693, 499] width 80 height 37
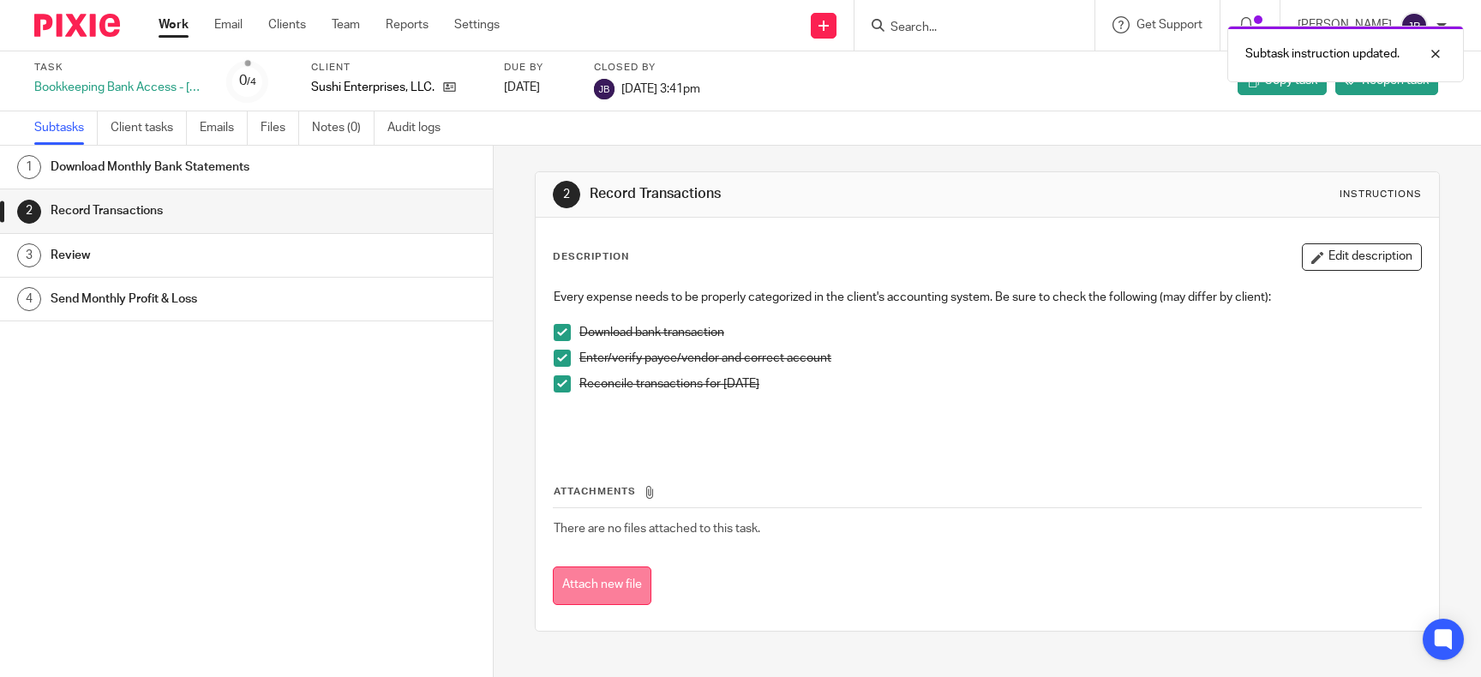
click at [631, 577] on button "Attach new file" at bounding box center [602, 585] width 99 height 39
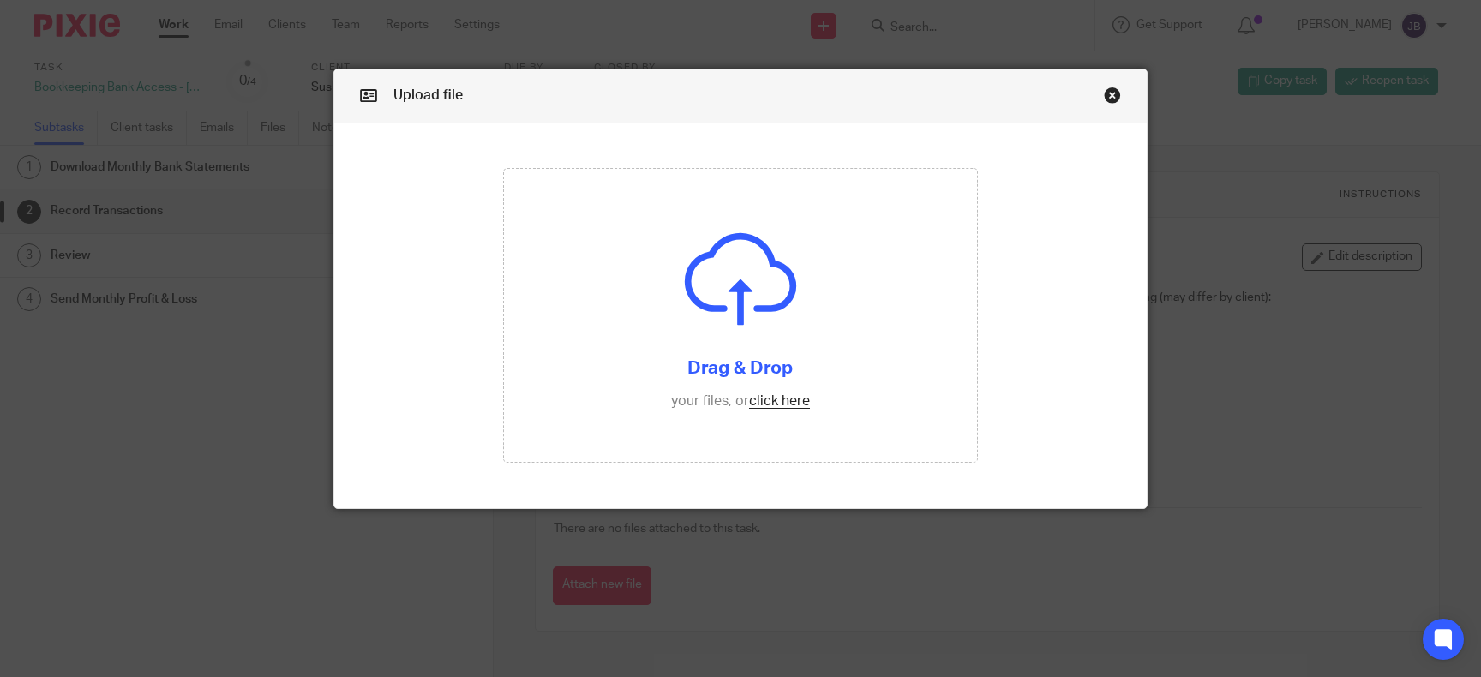
click at [1114, 99] on link "Close this dialog window" at bounding box center [1112, 98] width 17 height 23
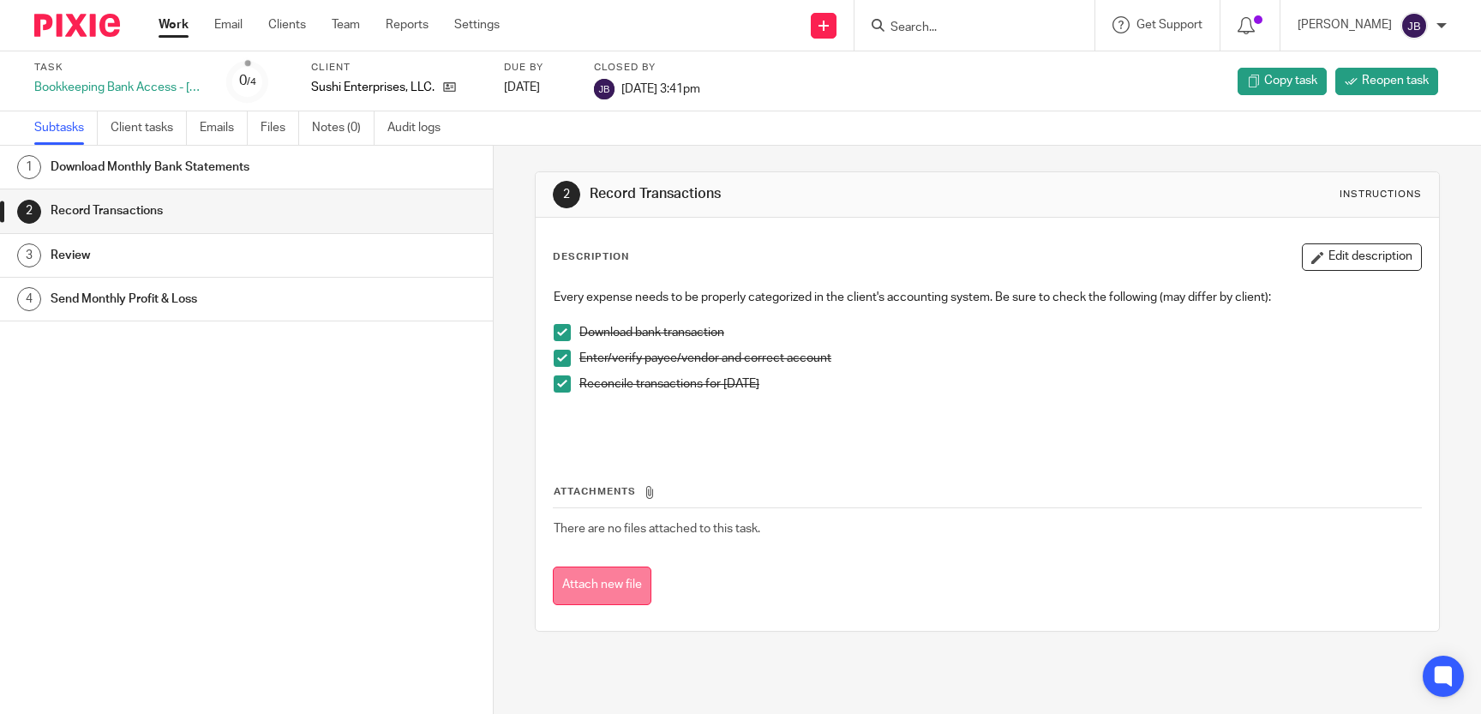
click at [580, 584] on button "Attach new file" at bounding box center [602, 585] width 99 height 39
click at [378, 247] on div "Review" at bounding box center [263, 255] width 425 height 26
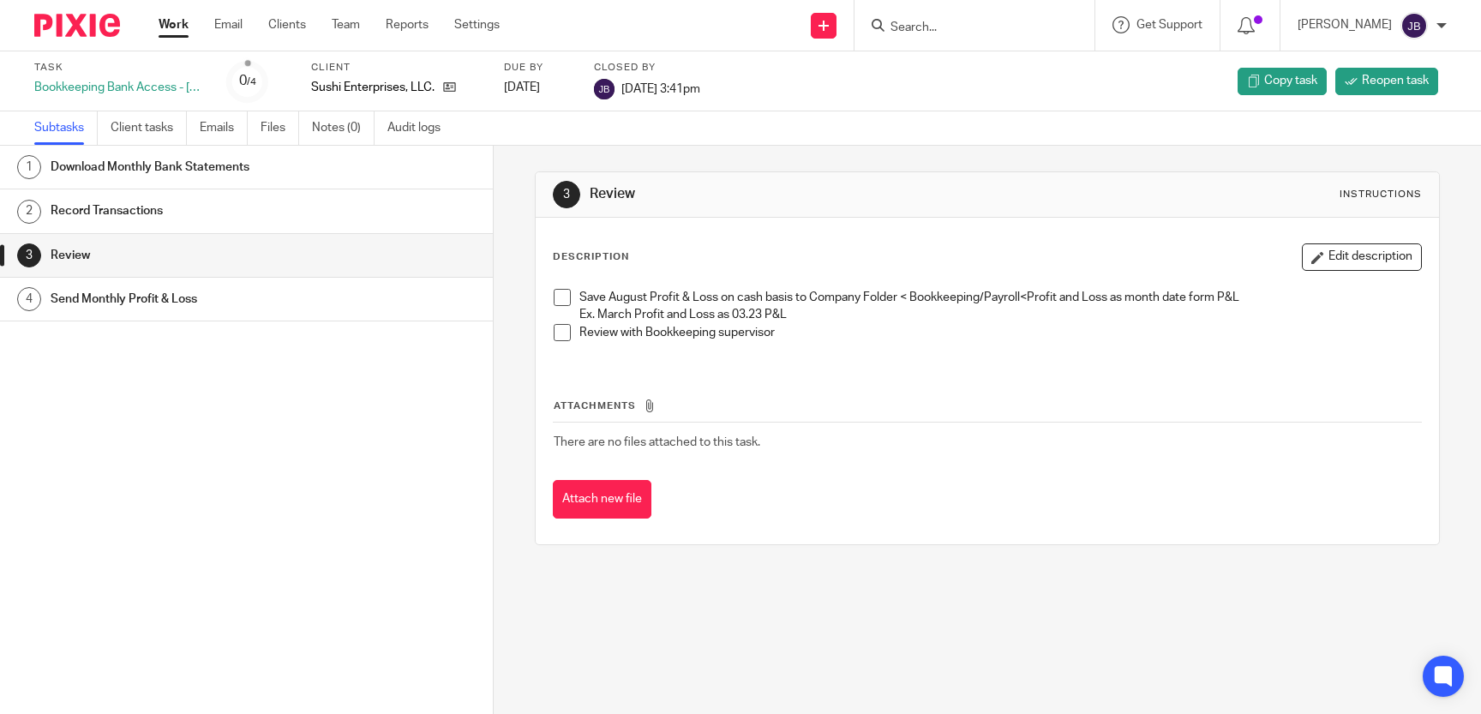
click at [378, 302] on div "Send Monthly Profit & Loss" at bounding box center [263, 299] width 425 height 26
click at [561, 292] on span at bounding box center [561, 297] width 17 height 17
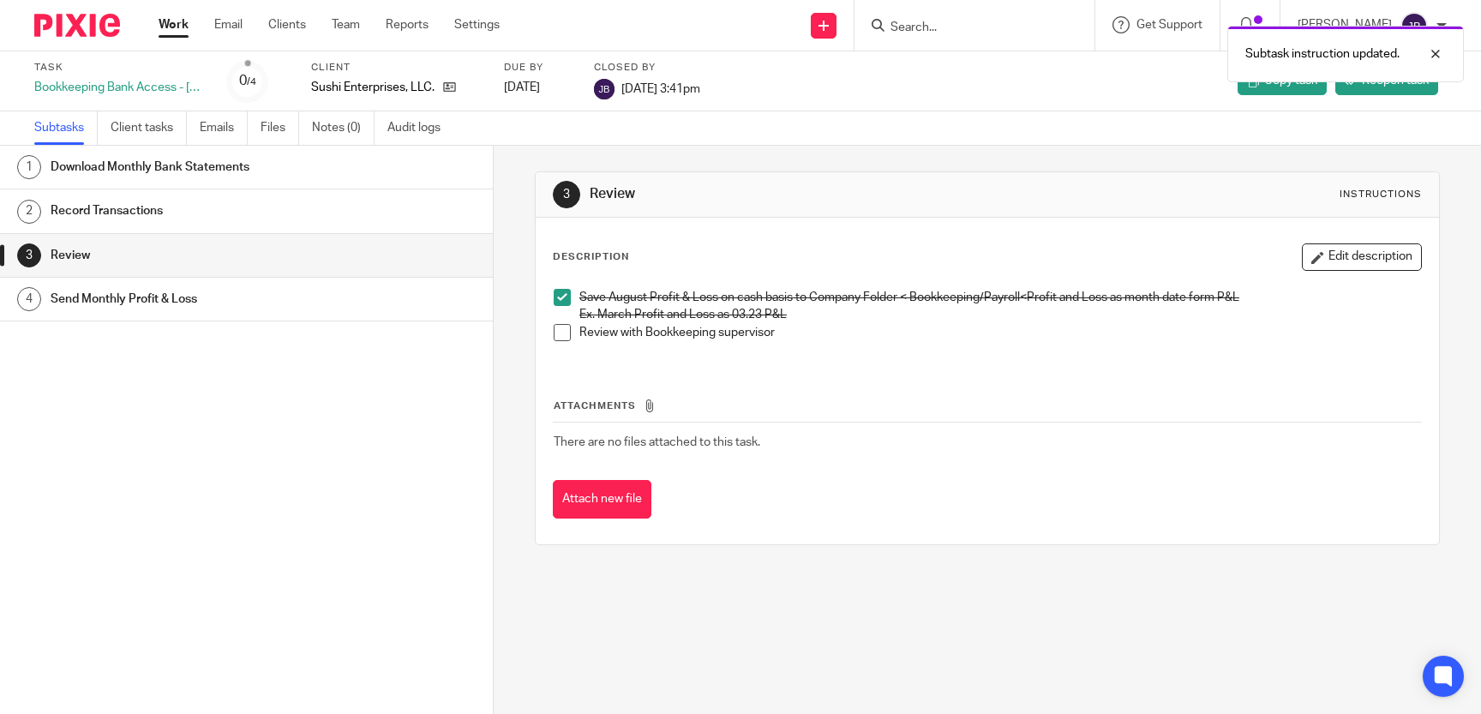
click at [559, 333] on span at bounding box center [561, 332] width 17 height 17
click at [328, 308] on h1 "Send Monthly Profit & Loss" at bounding box center [193, 299] width 284 height 26
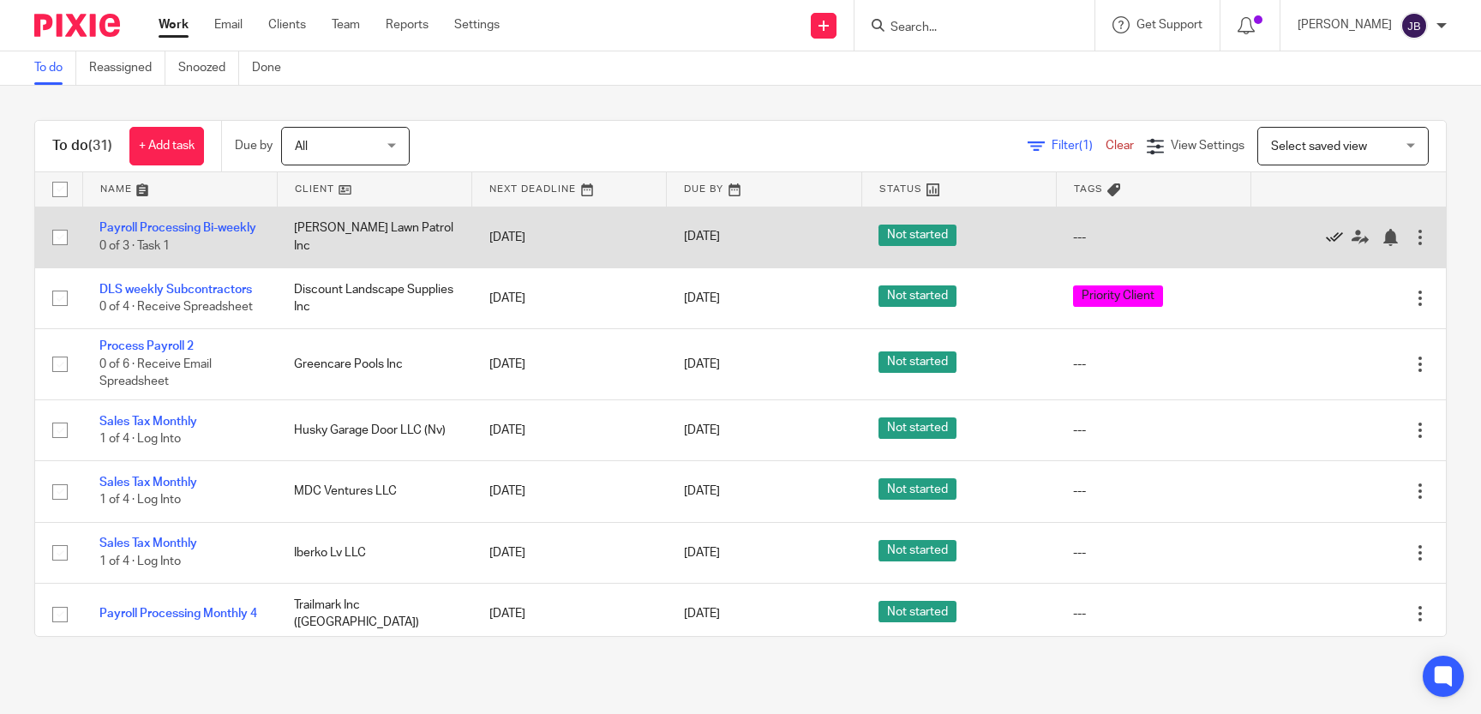
click at [1333, 236] on icon at bounding box center [1333, 237] width 17 height 17
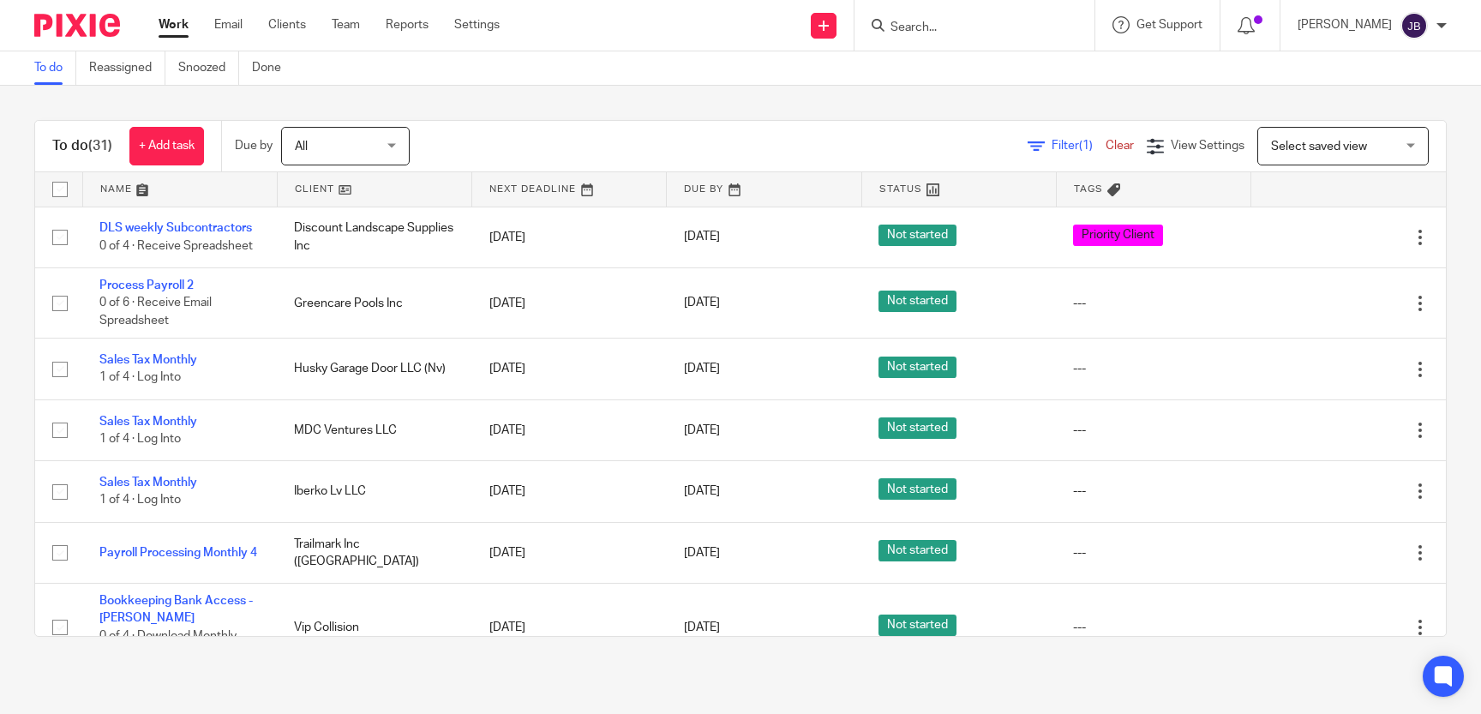
click at [931, 23] on input "Search" at bounding box center [965, 28] width 154 height 15
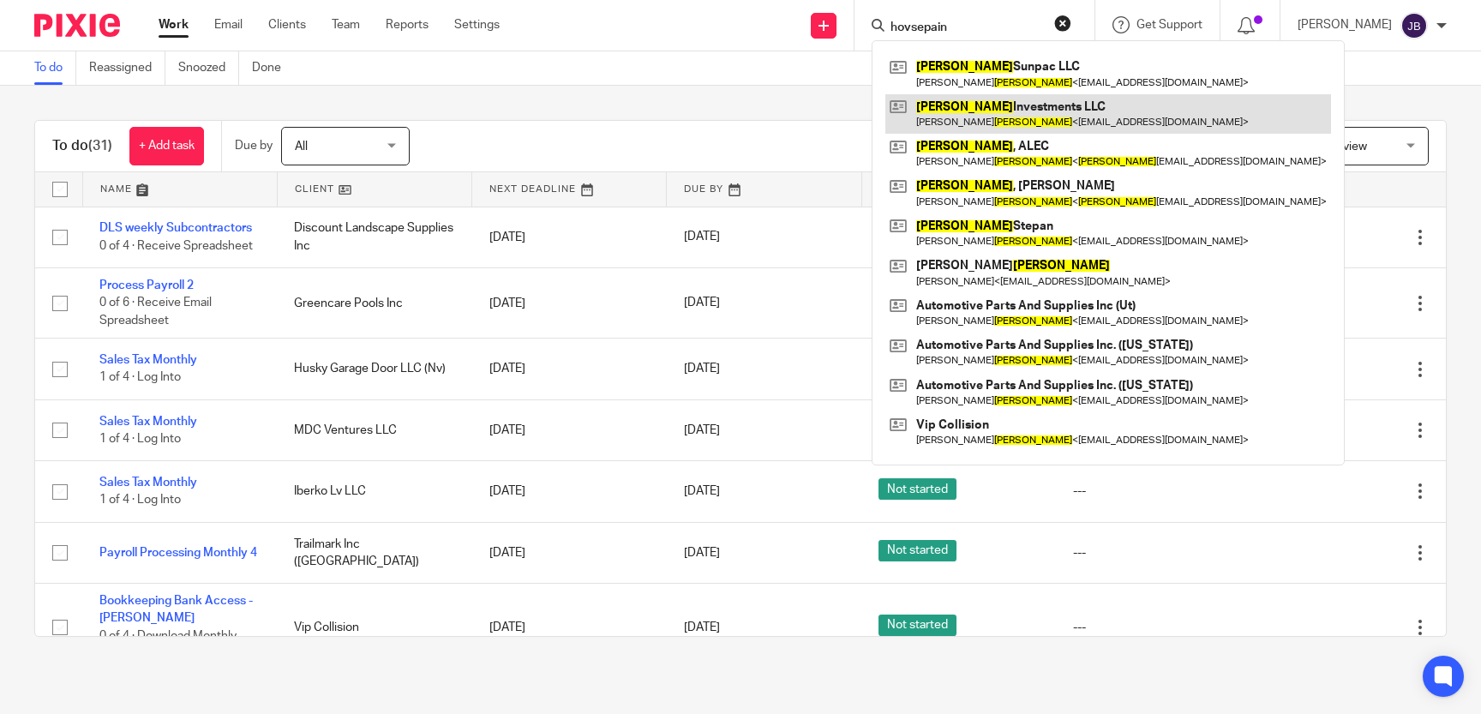
type input "hovsepain"
click at [1088, 122] on link at bounding box center [1108, 113] width 446 height 39
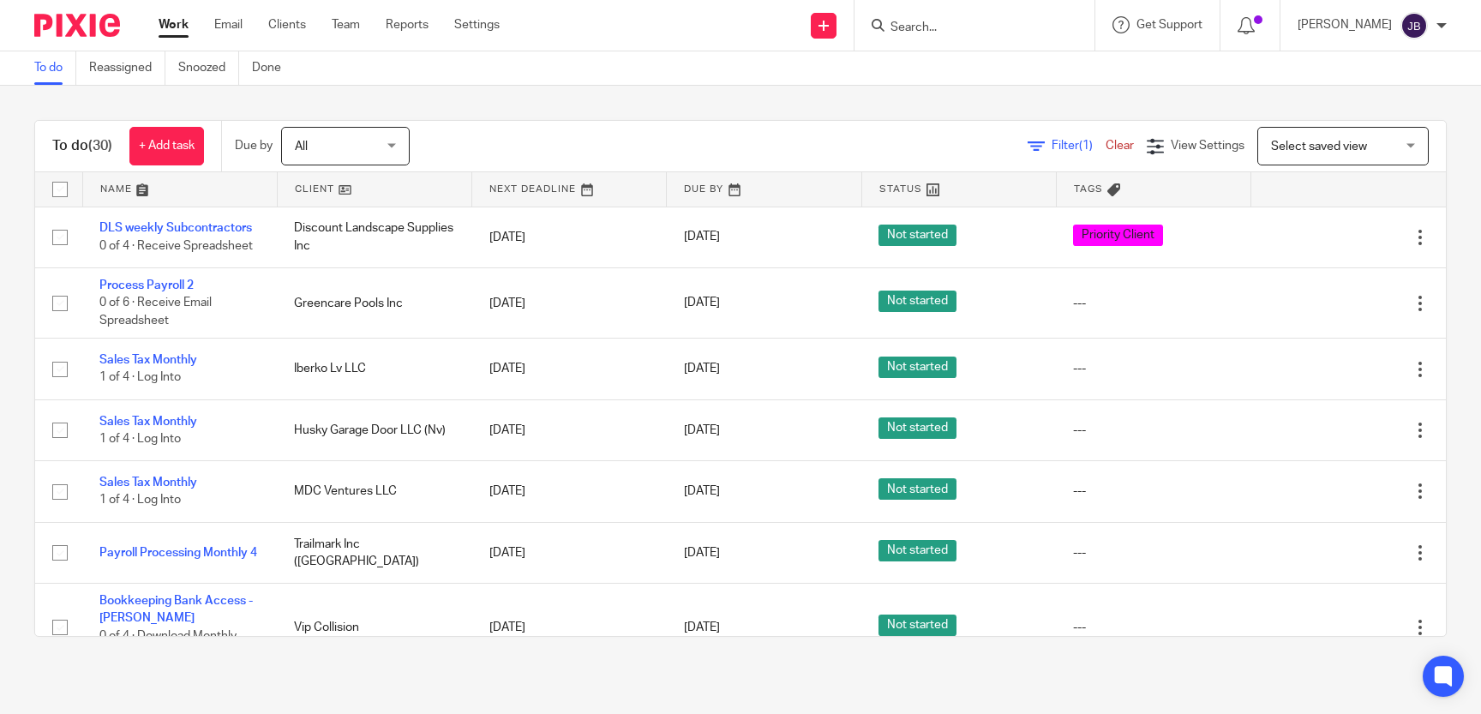
click at [947, 27] on input "Search" at bounding box center [965, 28] width 154 height 15
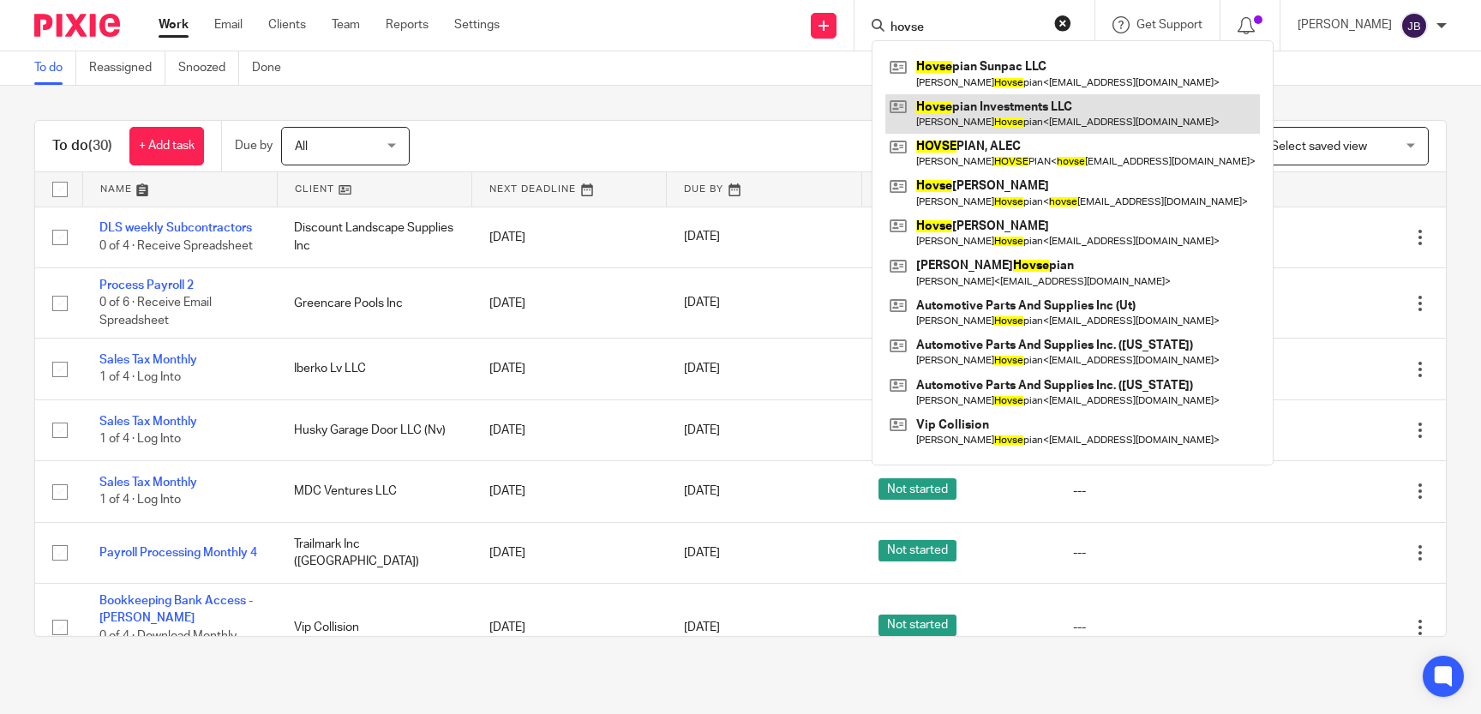
type input "hovse"
click at [1012, 119] on link at bounding box center [1072, 113] width 374 height 39
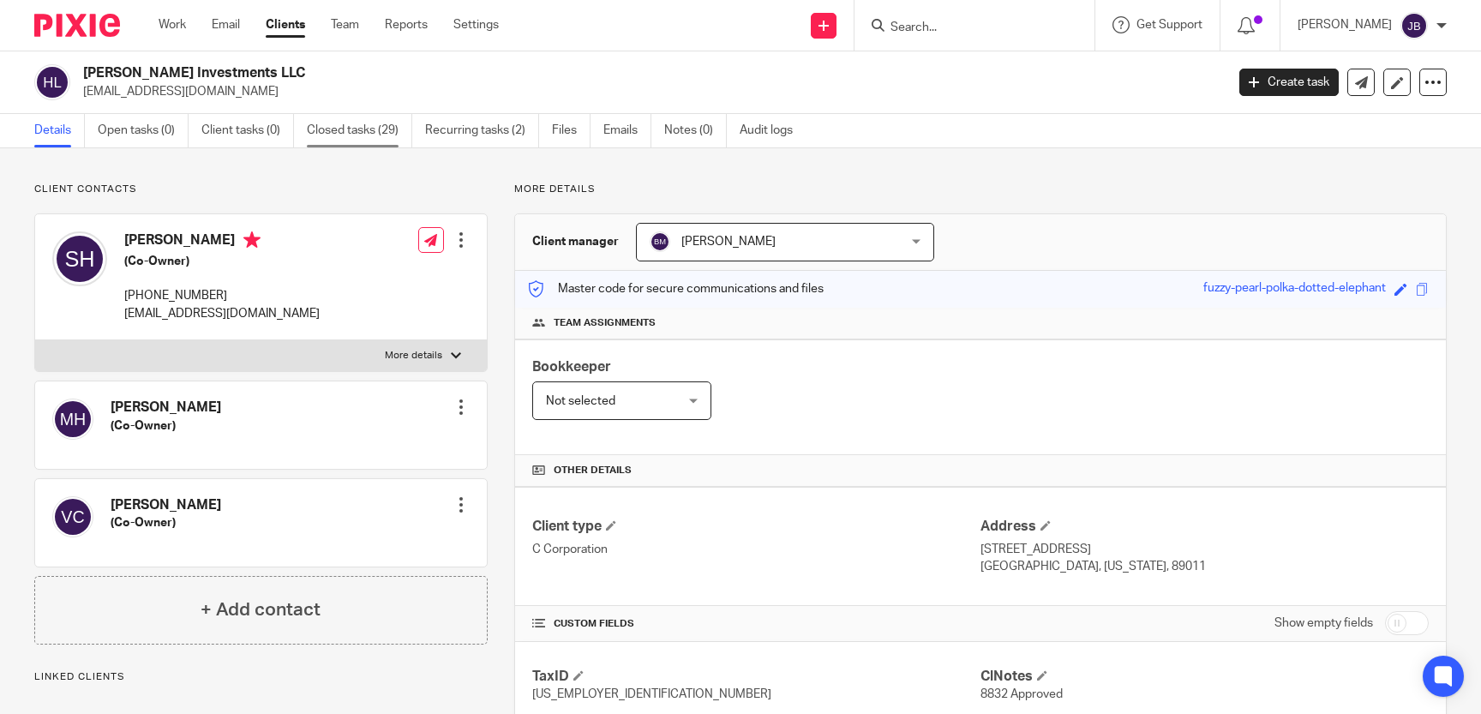
click at [344, 129] on link "Closed tasks (29)" at bounding box center [359, 130] width 105 height 33
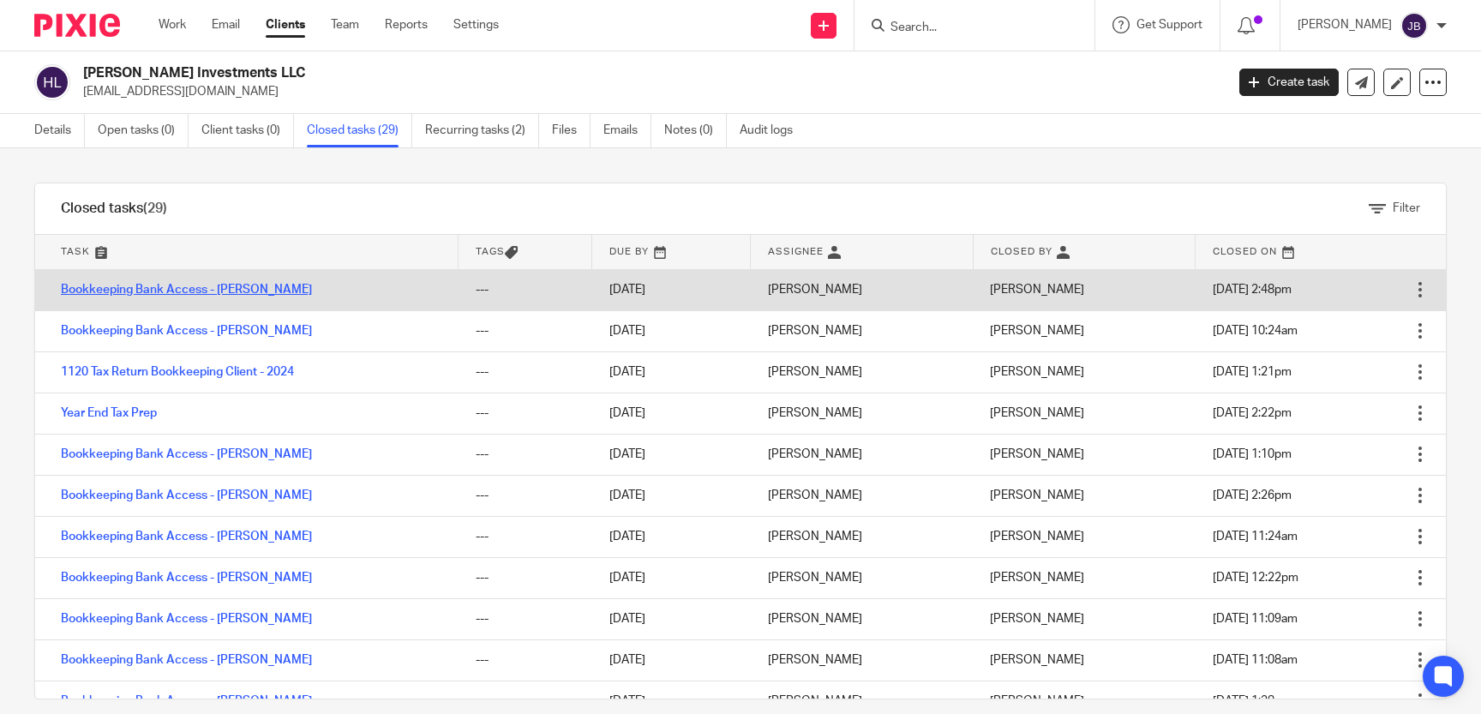
click at [233, 288] on link "Bookkeeping Bank Access - [PERSON_NAME]" at bounding box center [186, 290] width 251 height 12
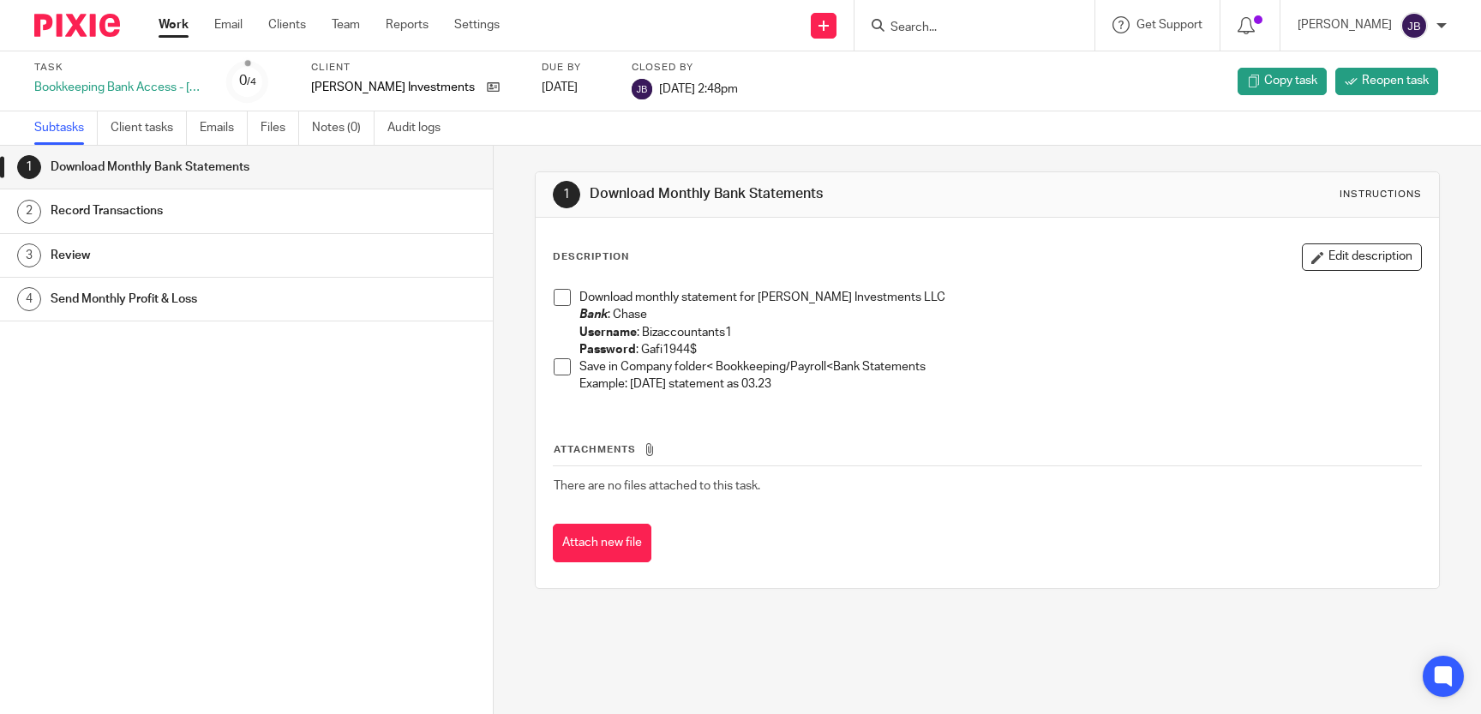
click at [568, 293] on span at bounding box center [561, 297] width 17 height 17
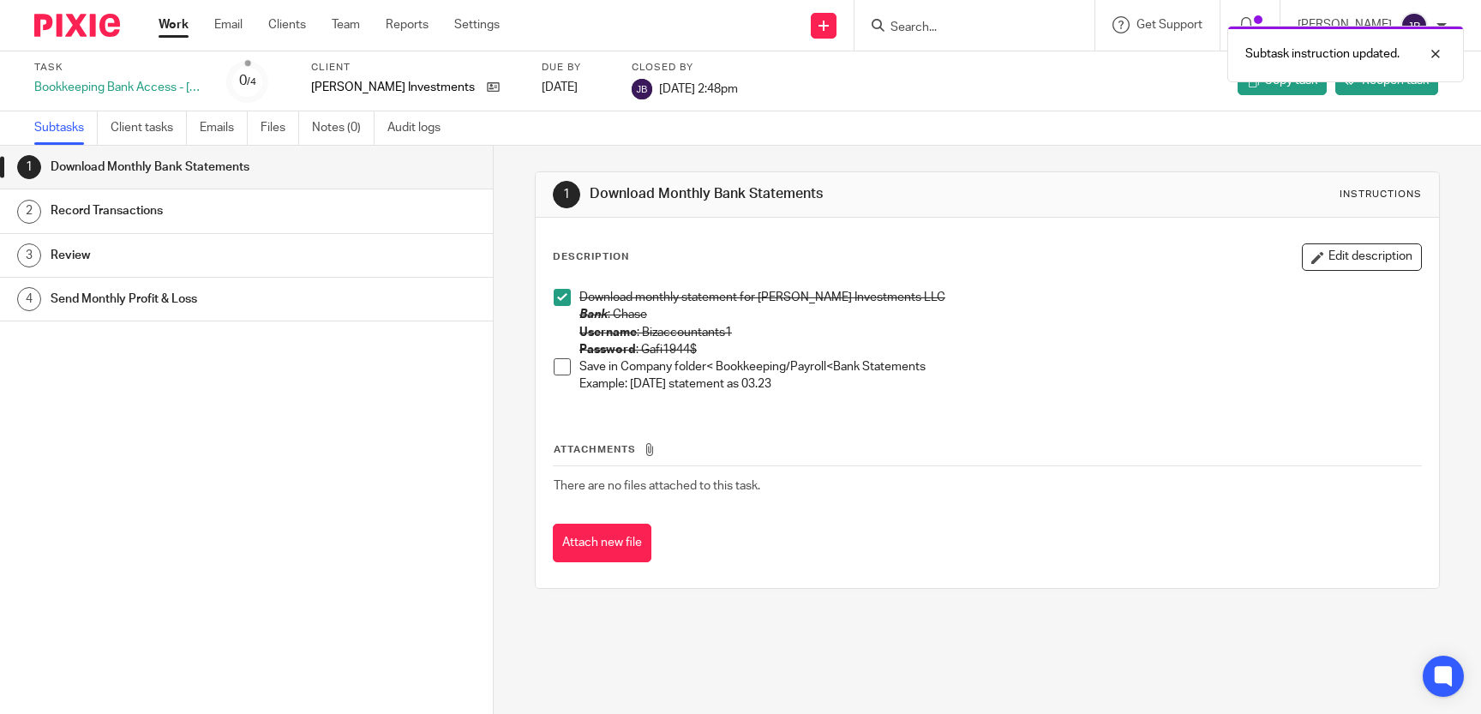
click at [559, 368] on span at bounding box center [561, 366] width 17 height 17
click at [339, 187] on link "1 Download Monthly Bank Statements" at bounding box center [246, 167] width 493 height 43
click at [344, 215] on div "Record Transactions" at bounding box center [263, 211] width 425 height 26
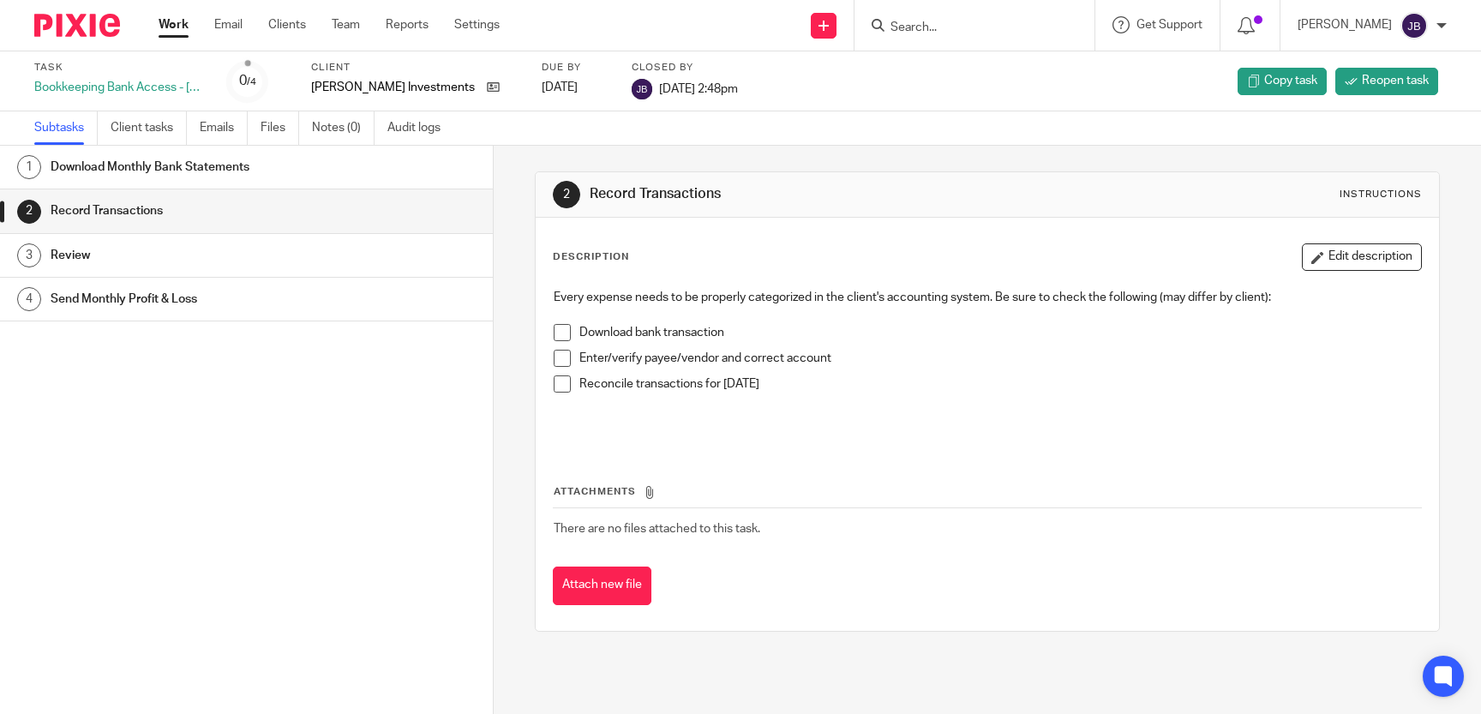
click at [560, 330] on span at bounding box center [561, 332] width 17 height 17
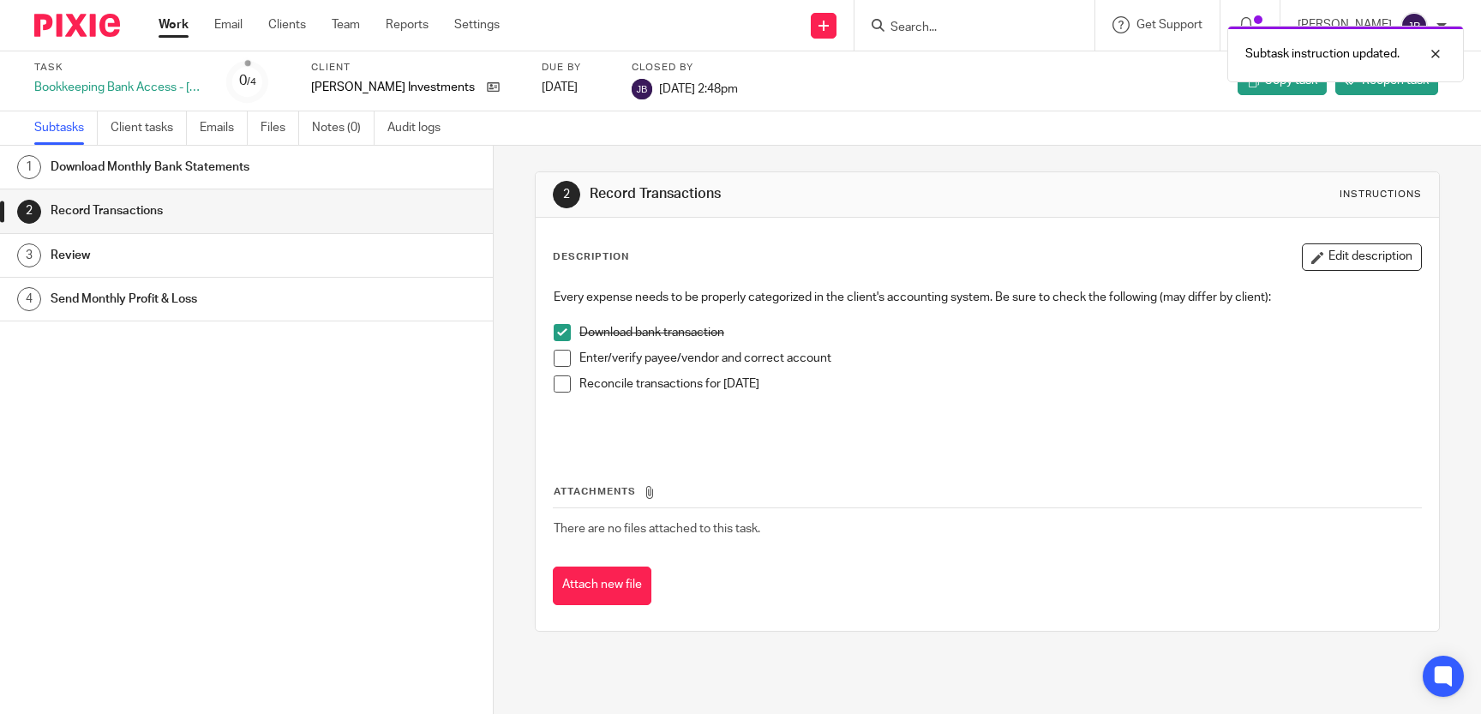
click at [562, 361] on span at bounding box center [561, 358] width 17 height 17
drag, startPoint x: 561, startPoint y: 382, endPoint x: 852, endPoint y: 406, distance: 292.3
click at [562, 382] on span at bounding box center [561, 383] width 17 height 17
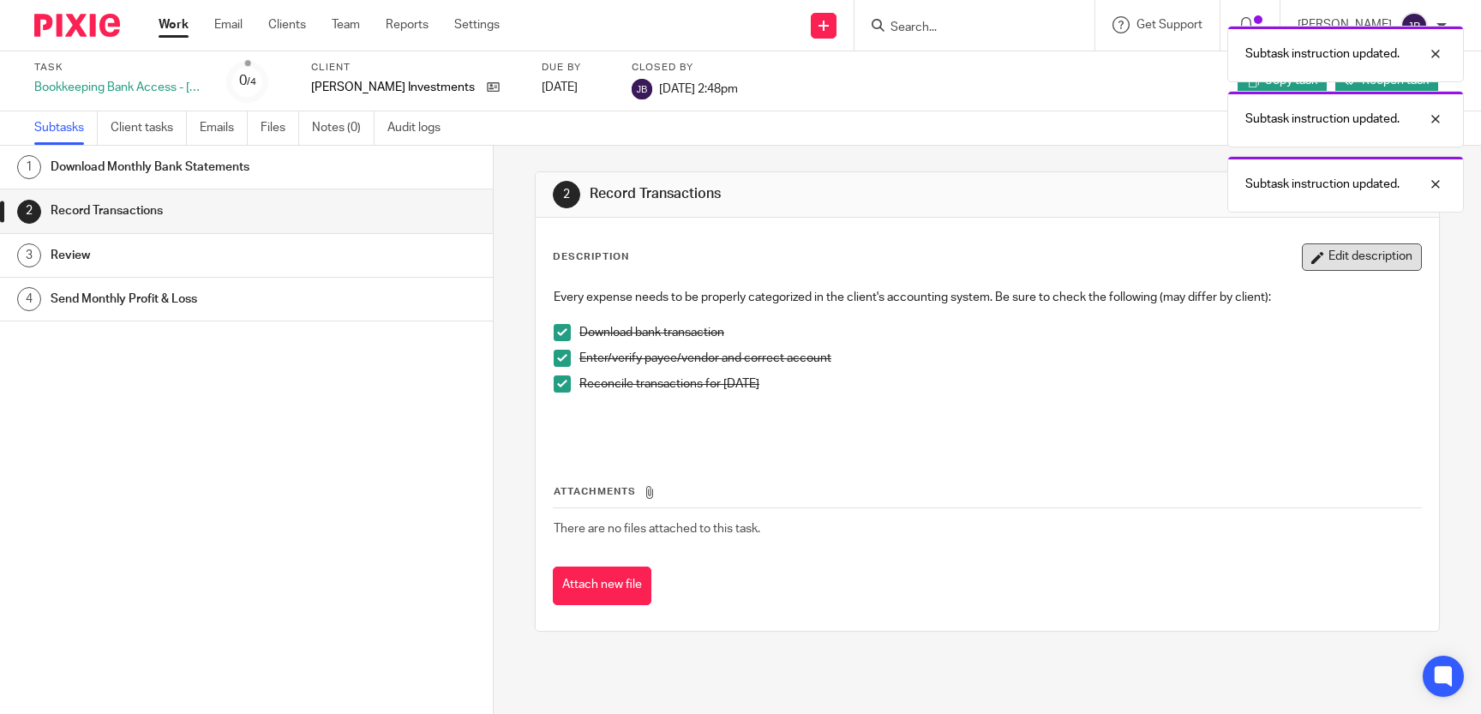
click at [1343, 266] on button "Edit description" at bounding box center [1361, 256] width 120 height 27
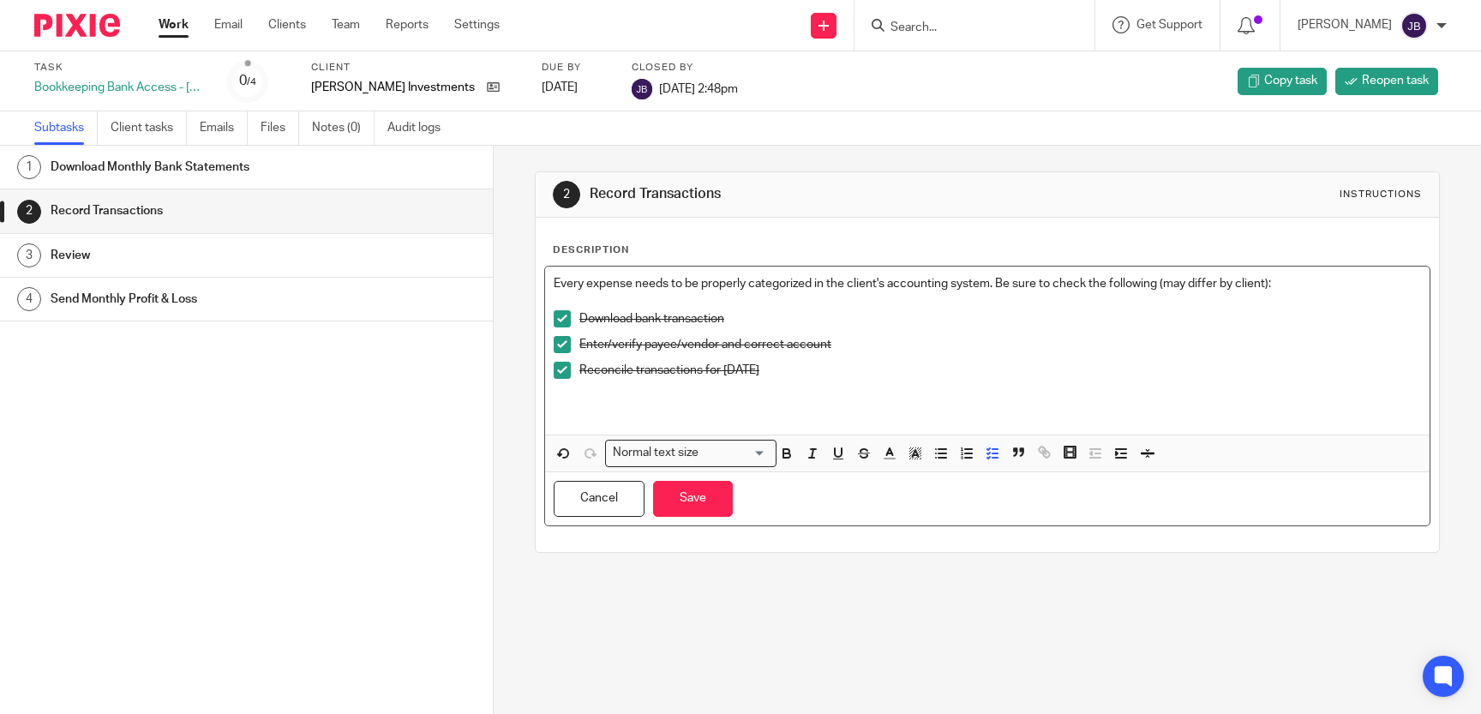
click at [765, 367] on p "Reconcile transactions for [DATE]" at bounding box center [999, 370] width 841 height 17
click at [698, 487] on button "Save" at bounding box center [693, 499] width 80 height 37
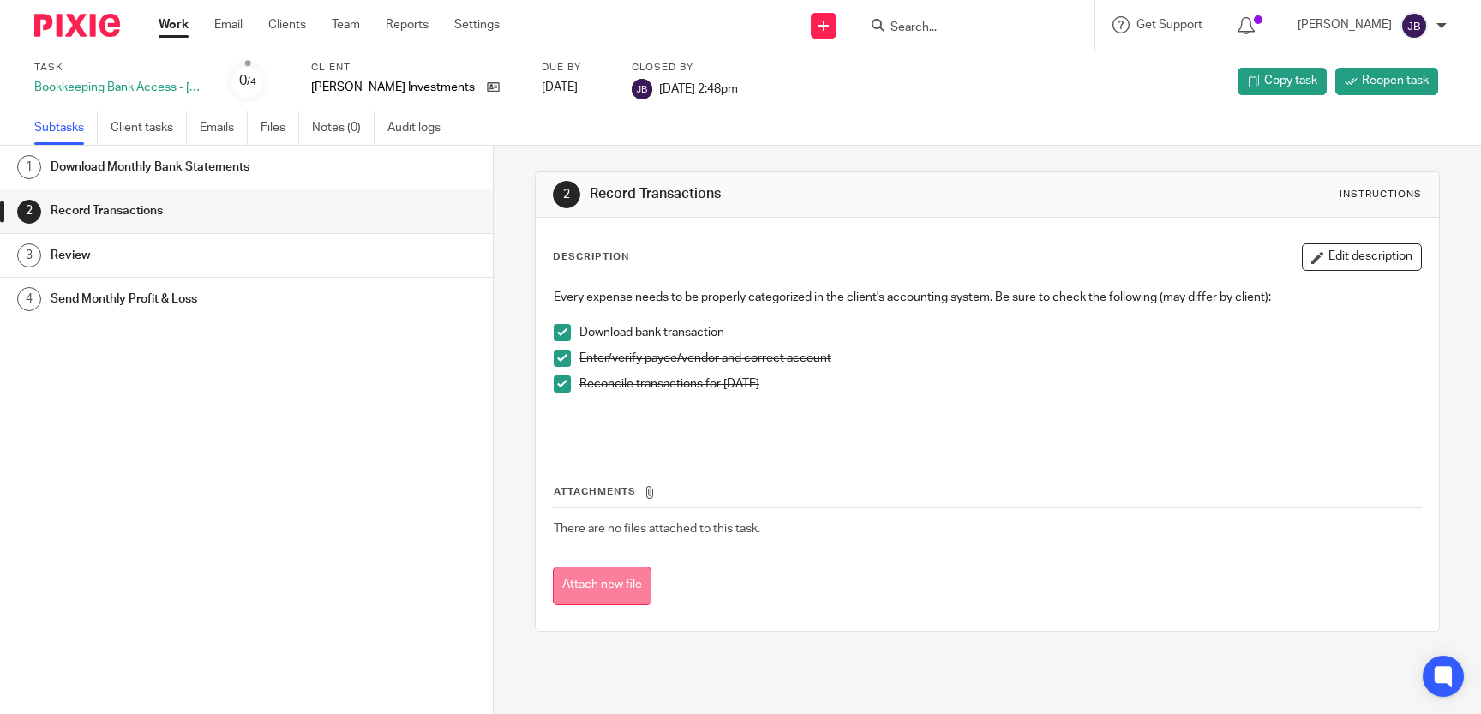
click at [624, 588] on button "Attach new file" at bounding box center [602, 585] width 99 height 39
click at [945, 21] on input "Search" at bounding box center [965, 28] width 154 height 15
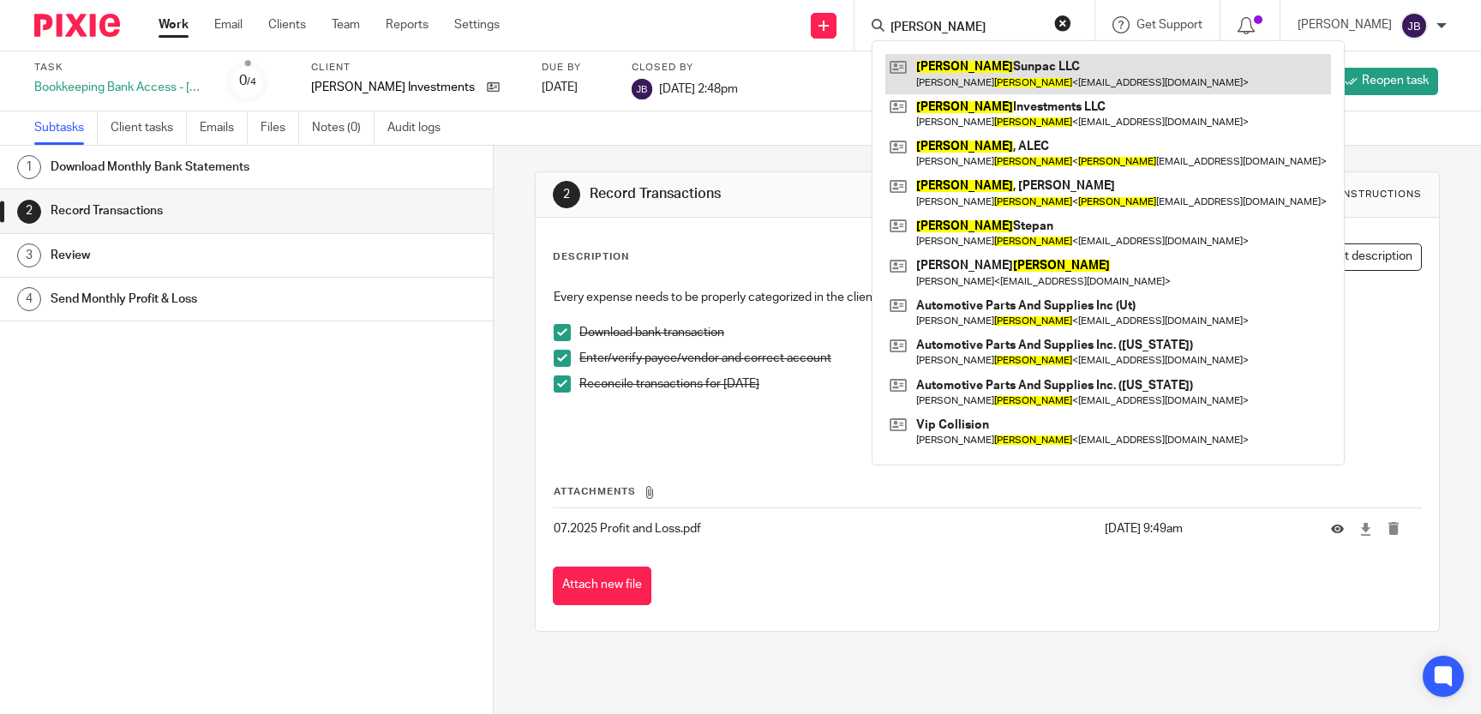
type input "hovsepian"
click at [974, 80] on link at bounding box center [1108, 73] width 446 height 39
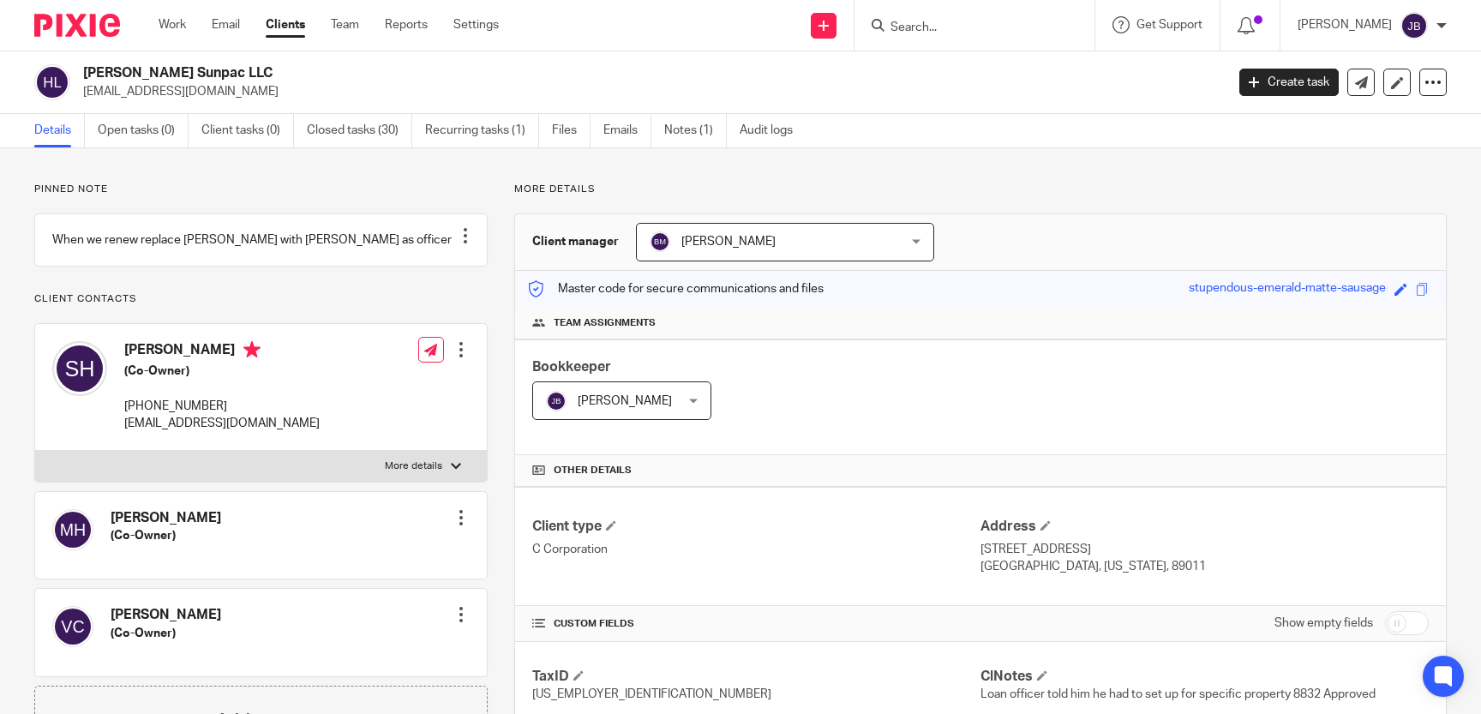
click at [1394, 620] on input "checkbox" at bounding box center [1407, 623] width 44 height 24
checkbox input "true"
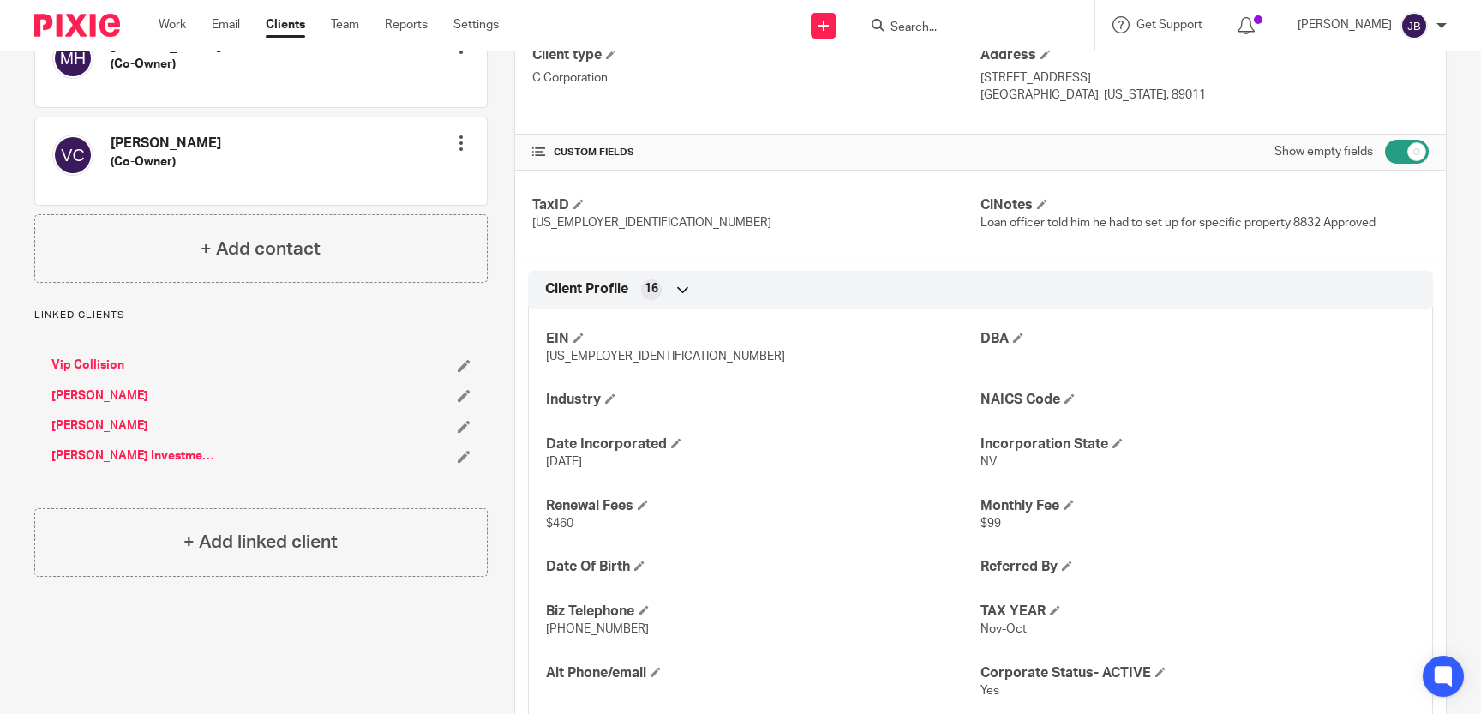
scroll to position [550, 0]
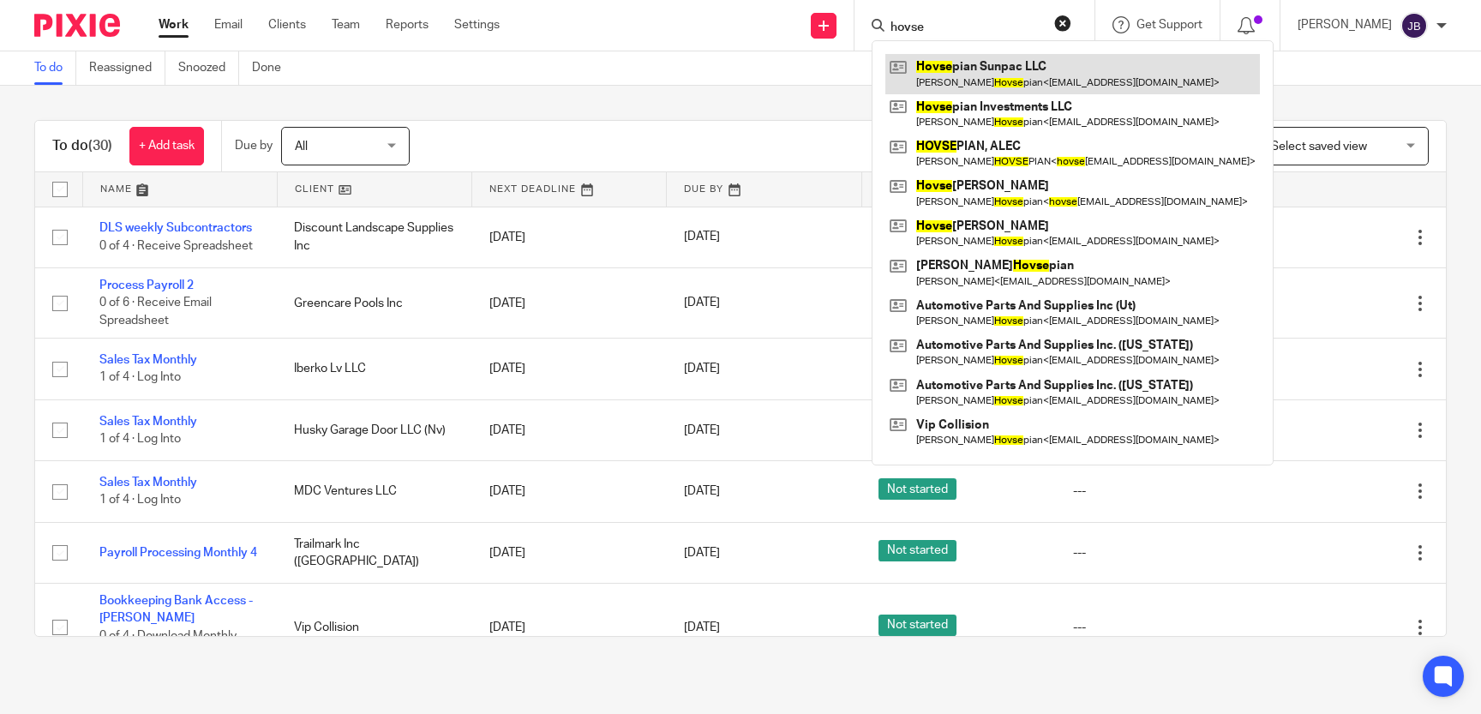
type input "hovse"
click at [1067, 70] on link at bounding box center [1072, 73] width 374 height 39
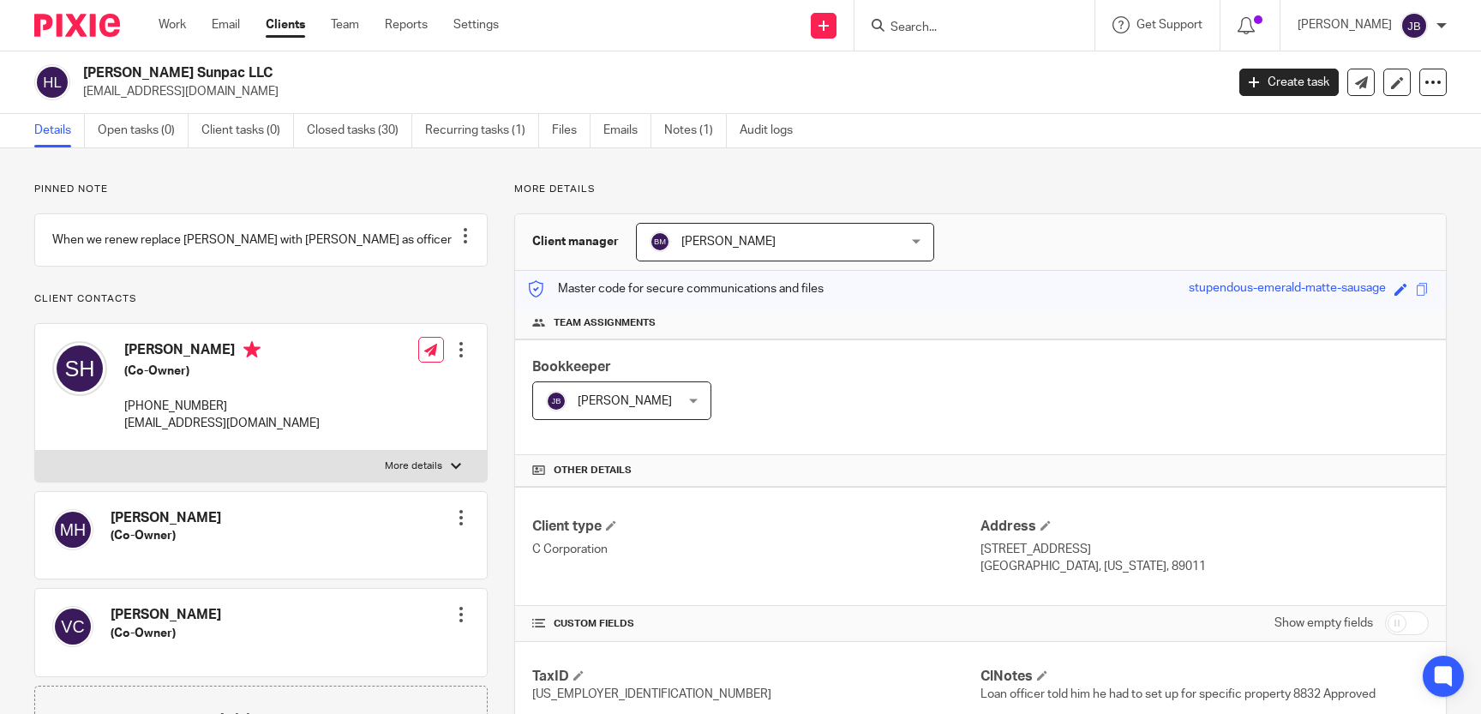
click at [1396, 621] on input "checkbox" at bounding box center [1407, 623] width 44 height 24
checkbox input "true"
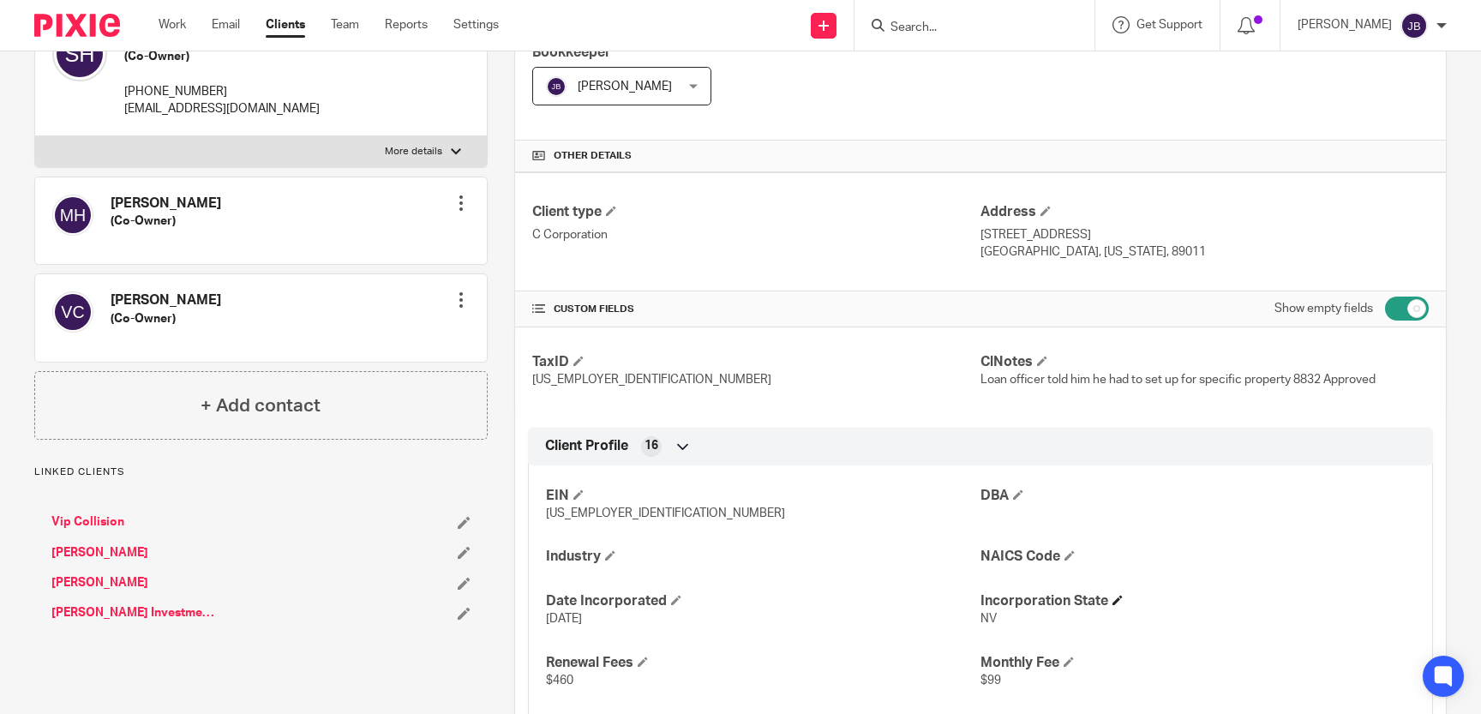
scroll to position [550, 0]
